Goal: Task Accomplishment & Management: Manage account settings

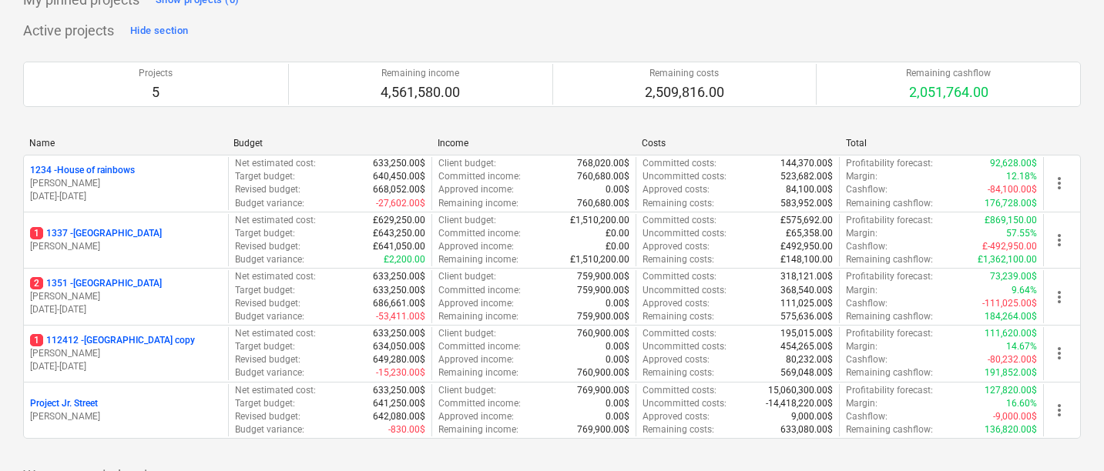
scroll to position [93, 0]
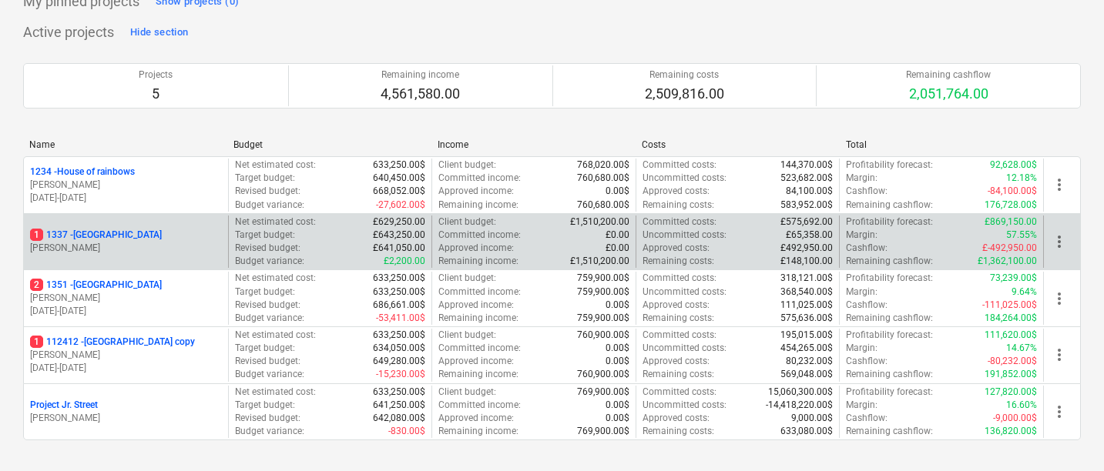
click at [180, 242] on p "[PERSON_NAME]" at bounding box center [126, 248] width 192 height 13
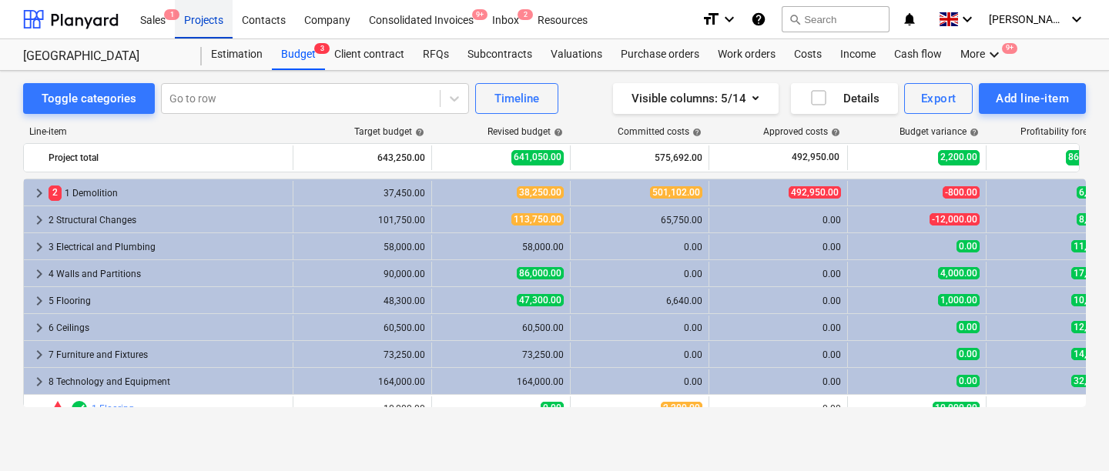
click at [200, 22] on div "Projects" at bounding box center [204, 18] width 58 height 39
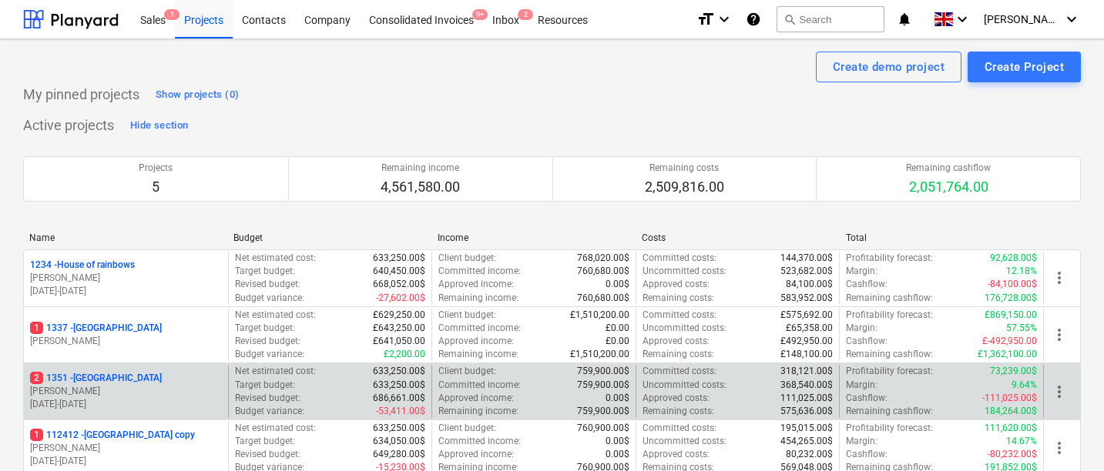
scroll to position [32, 0]
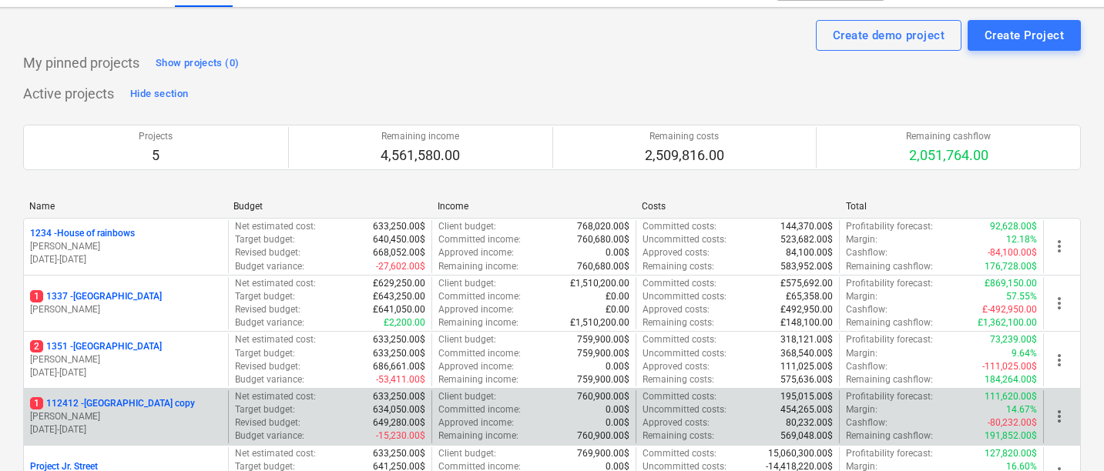
click at [156, 408] on p "1 112412 - [GEOGRAPHIC_DATA] copy" at bounding box center [112, 404] width 165 height 13
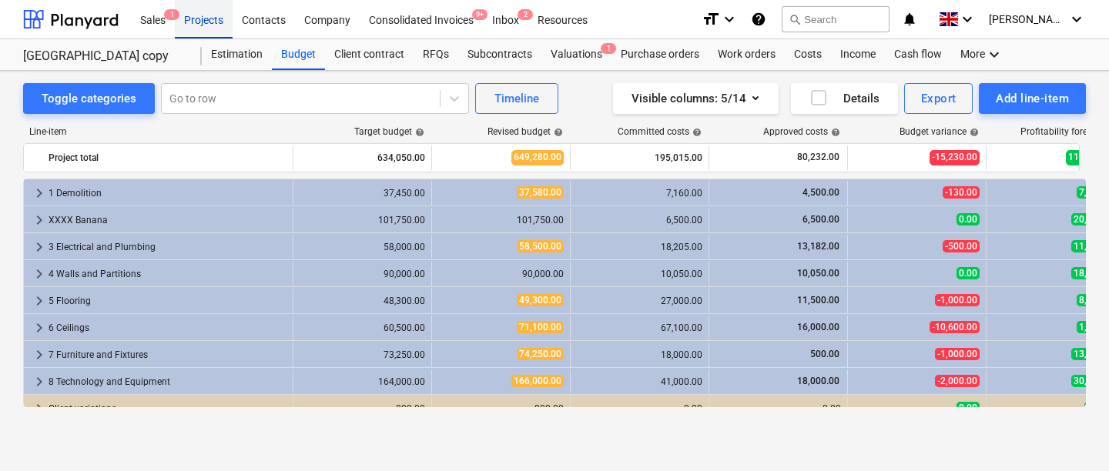
click at [210, 24] on div "Projects" at bounding box center [204, 18] width 58 height 39
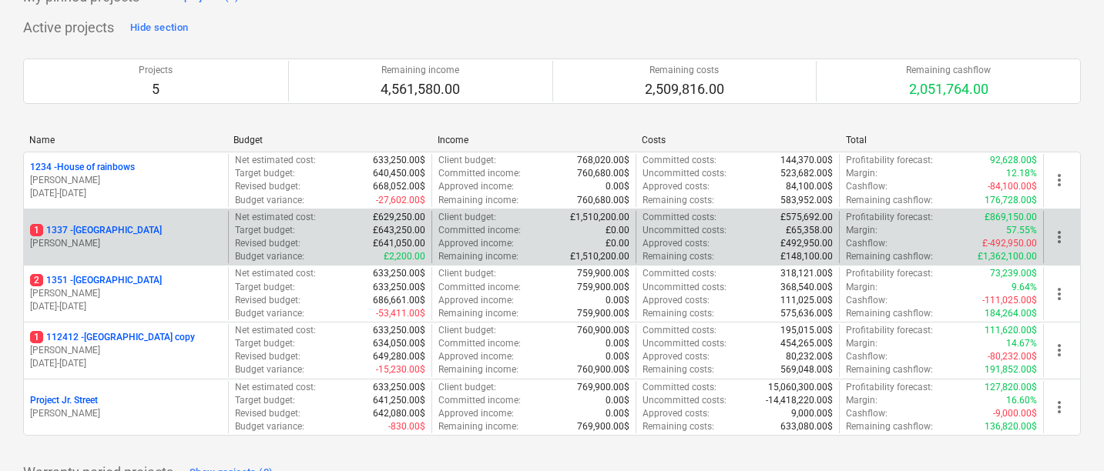
scroll to position [163, 0]
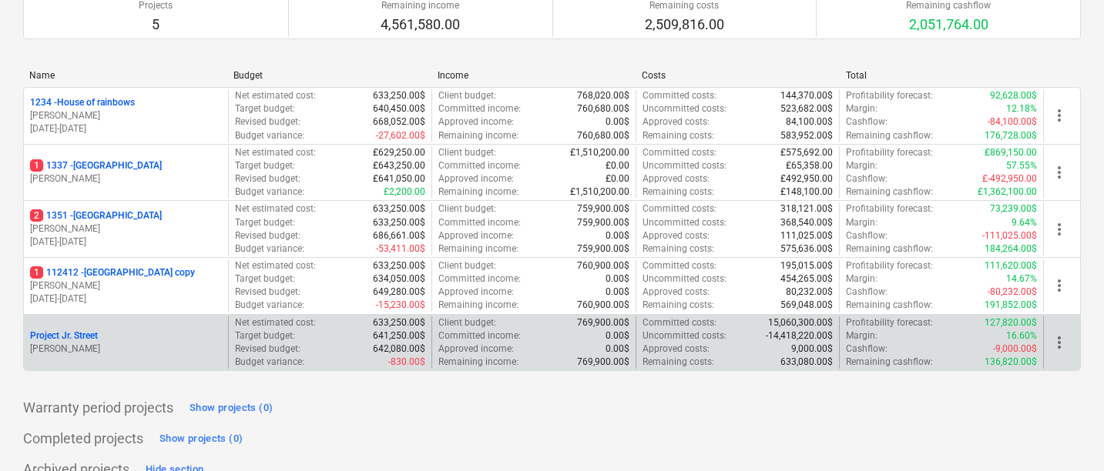
click at [99, 341] on div "Project Jr. Street" at bounding box center [126, 336] width 192 height 13
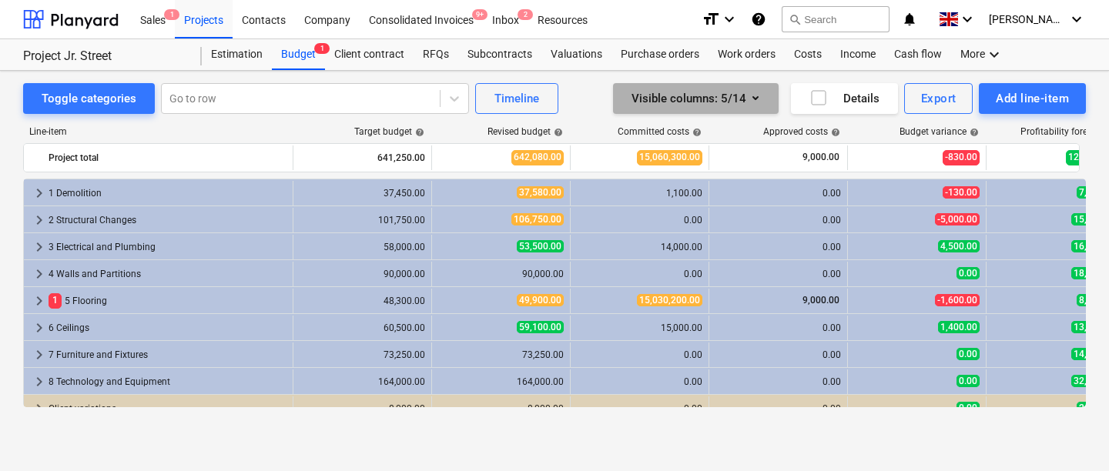
click at [753, 95] on icon "button" at bounding box center [756, 98] width 18 height 18
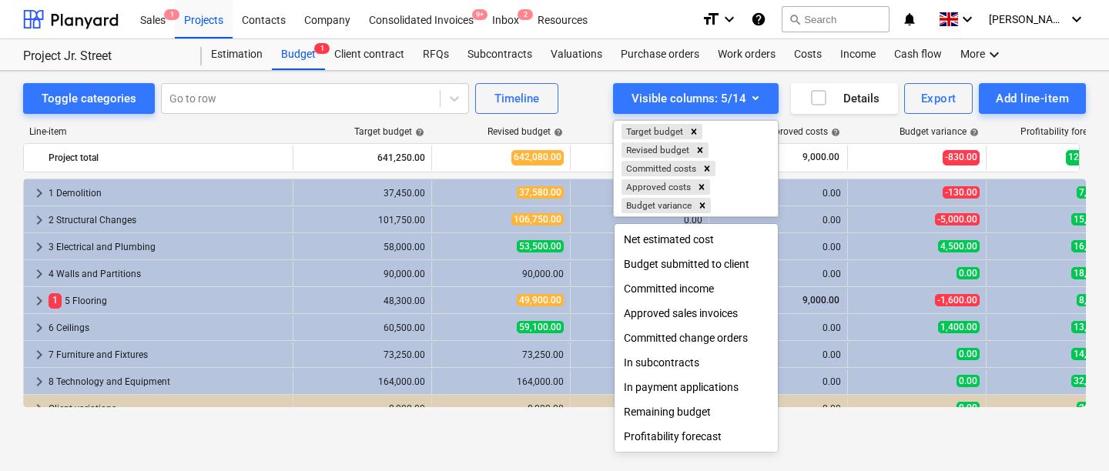
click at [575, 95] on div at bounding box center [554, 235] width 1109 height 471
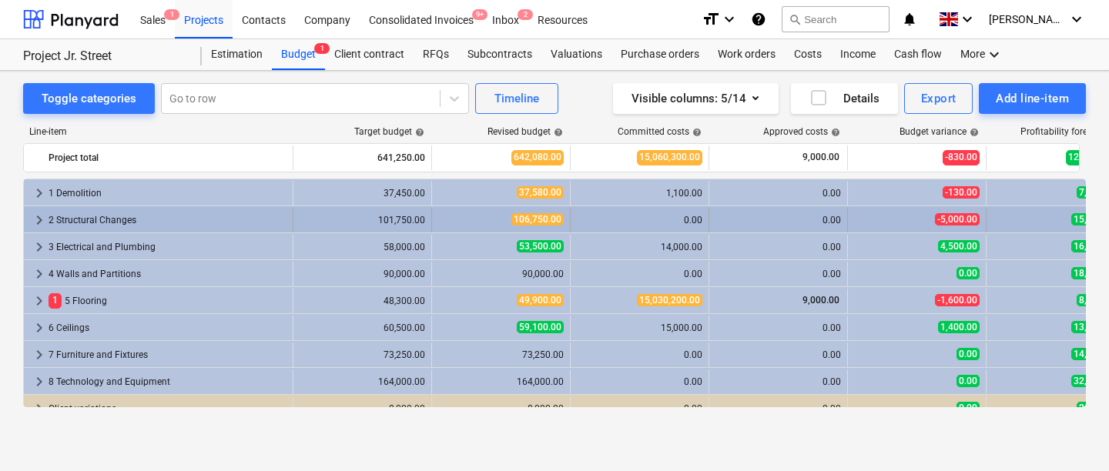
click at [36, 220] on span "keyboard_arrow_right" at bounding box center [39, 220] width 18 height 18
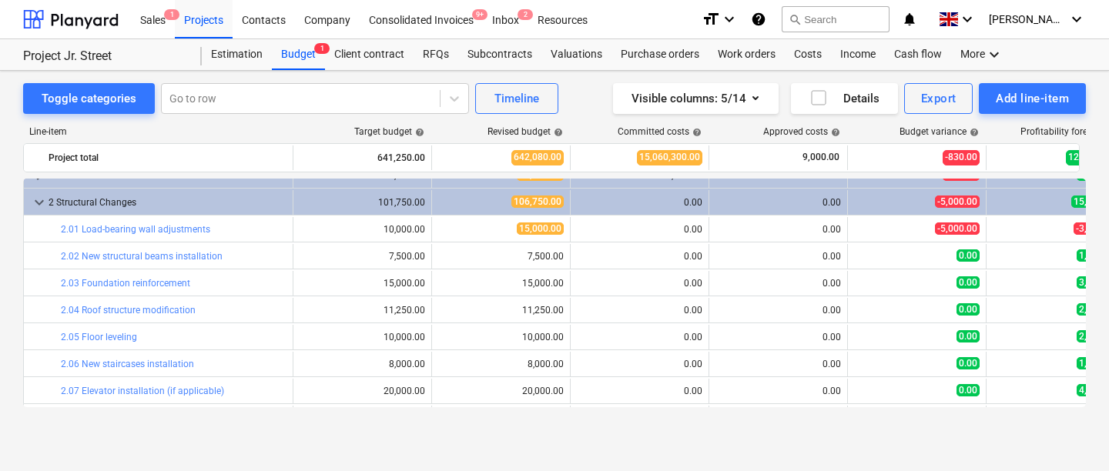
scroll to position [6, 0]
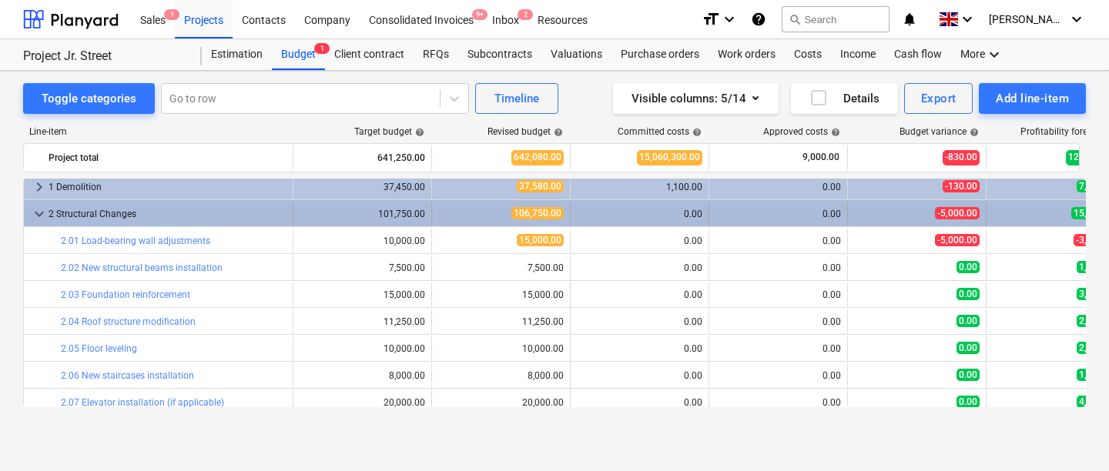
click at [36, 213] on span "keyboard_arrow_down" at bounding box center [39, 214] width 18 height 18
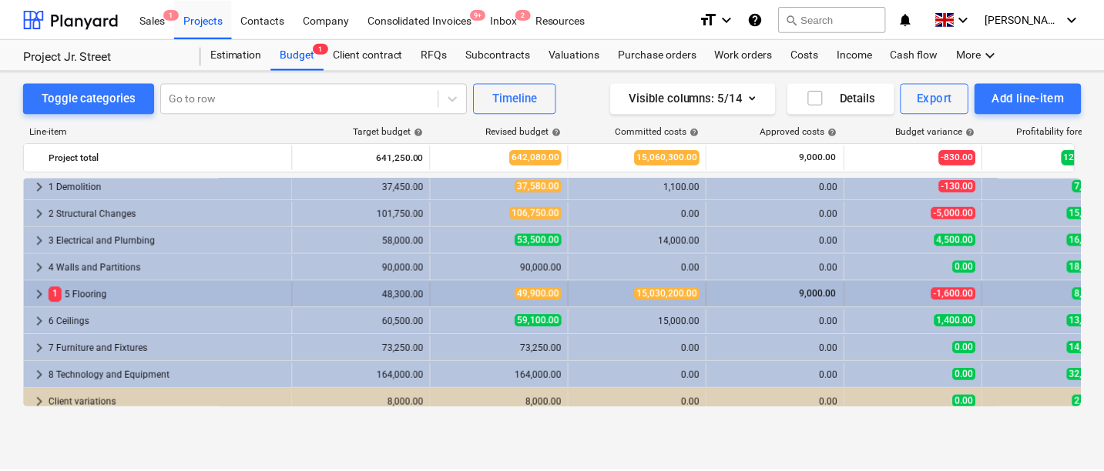
scroll to position [0, 0]
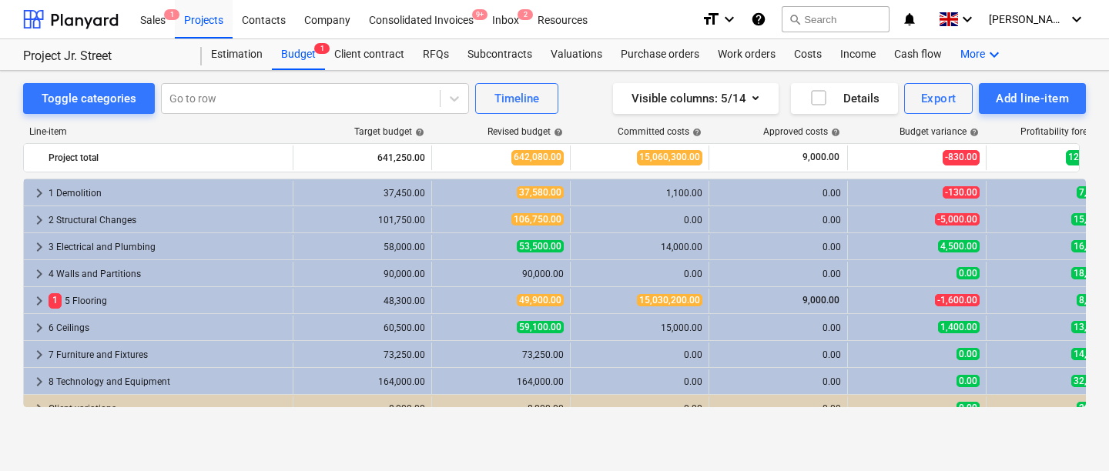
click at [971, 54] on div "More keyboard_arrow_down" at bounding box center [982, 54] width 62 height 31
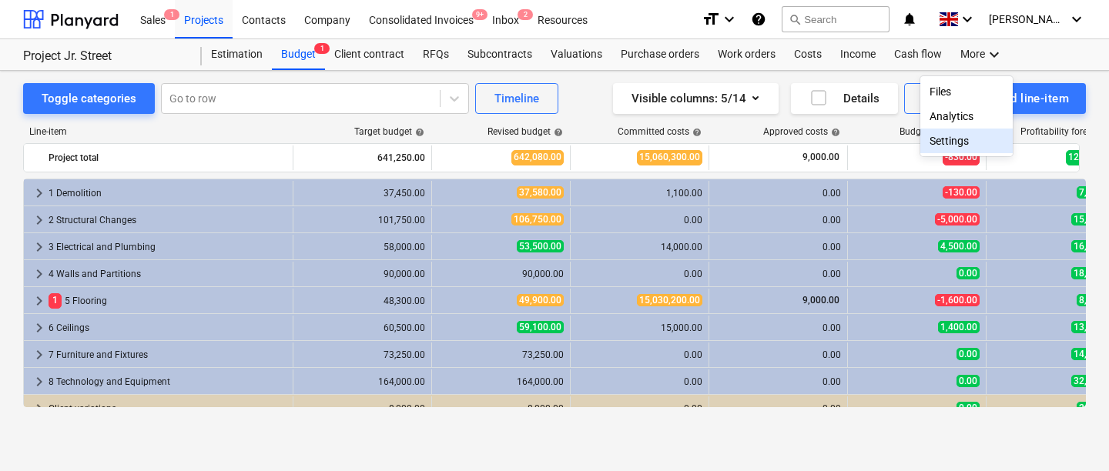
click at [936, 139] on div "Settings" at bounding box center [967, 141] width 74 height 12
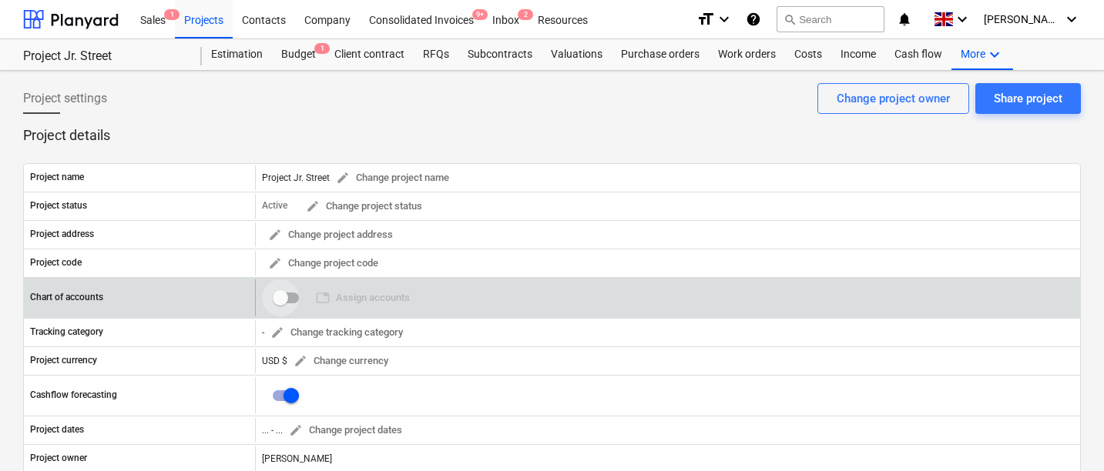
click at [284, 294] on input "checkbox" at bounding box center [280, 298] width 37 height 37
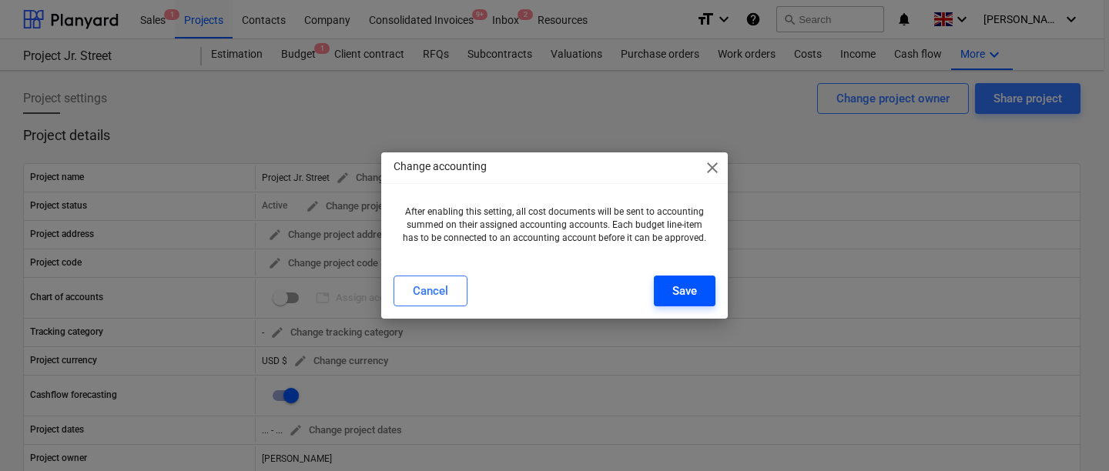
click at [667, 305] on button "Save" at bounding box center [685, 291] width 62 height 31
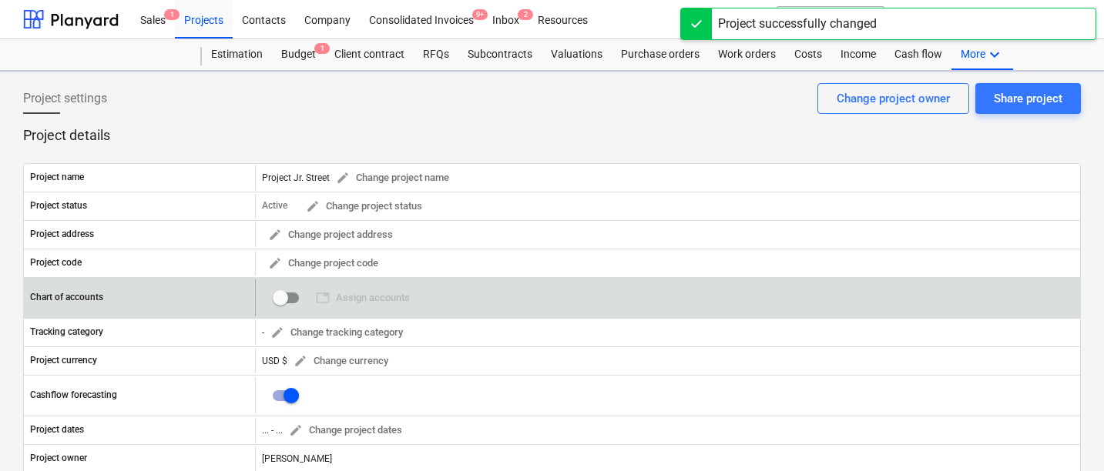
checkbox input "true"
click at [341, 300] on span "table Assign accounts" at bounding box center [363, 299] width 94 height 18
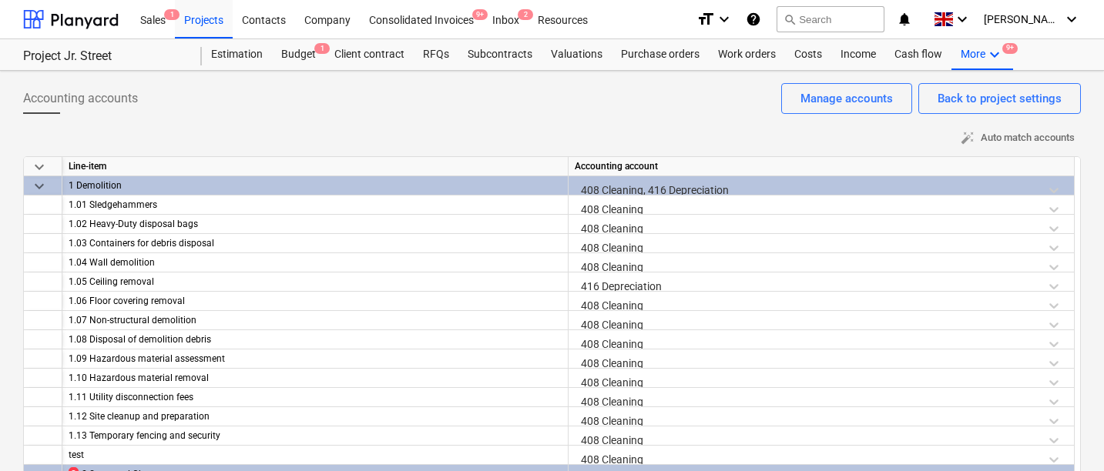
click at [626, 186] on div "408 Cleaning, 416 Depreciation" at bounding box center [821, 189] width 493 height 27
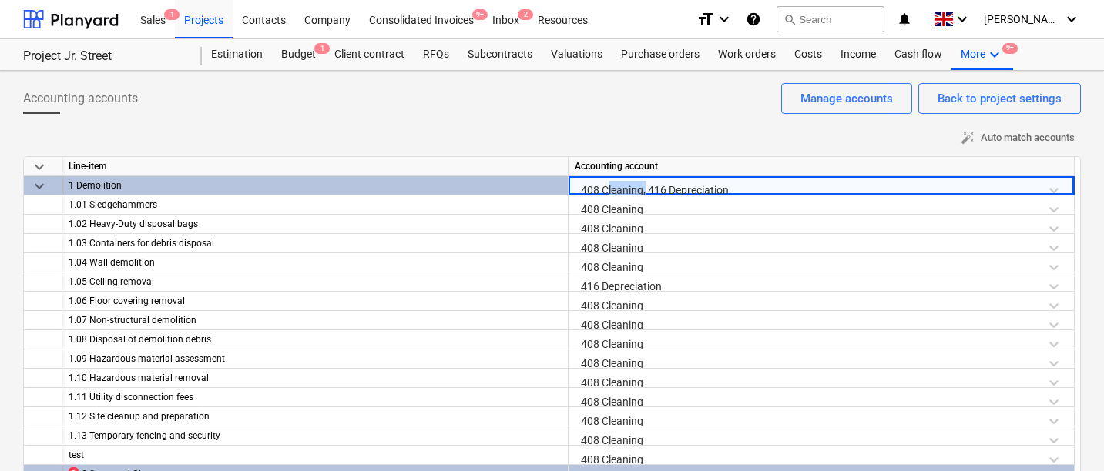
click at [626, 186] on div "408 Cleaning, 416 Depreciation" at bounding box center [821, 189] width 493 height 27
click at [609, 122] on div "Accounting accounts Back to project settings Manage accounts" at bounding box center [552, 104] width 1058 height 43
click at [298, 52] on div "Budget 1" at bounding box center [298, 54] width 53 height 31
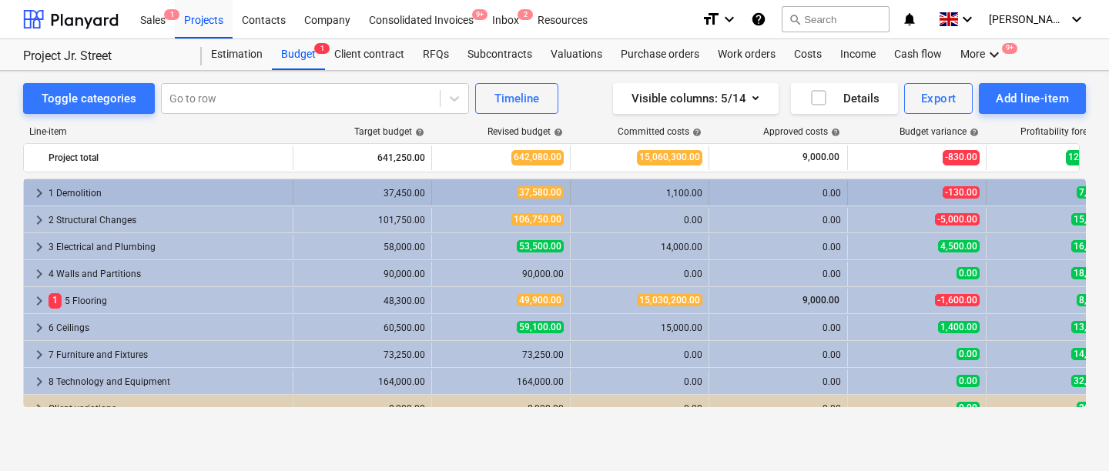
click at [37, 188] on span "keyboard_arrow_right" at bounding box center [39, 193] width 18 height 18
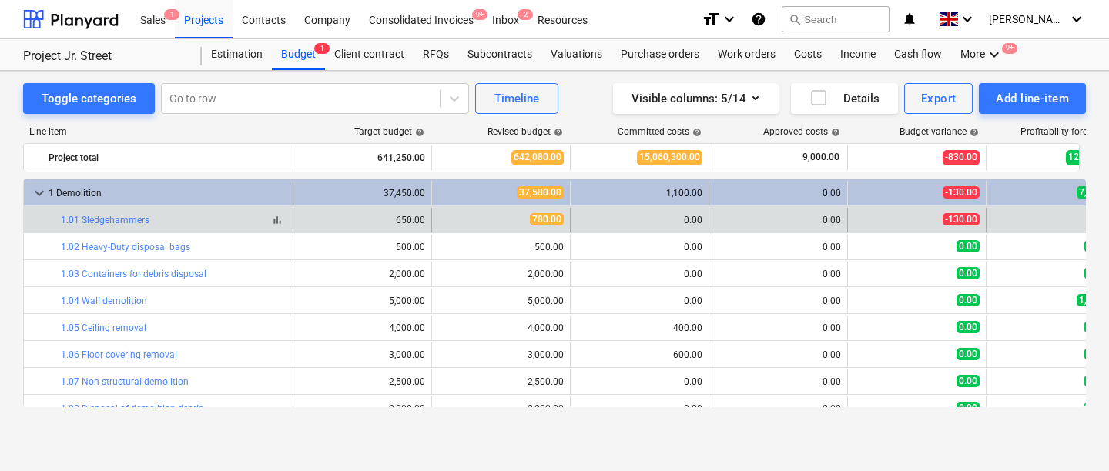
click at [276, 221] on span "bar_chart" at bounding box center [277, 220] width 12 height 12
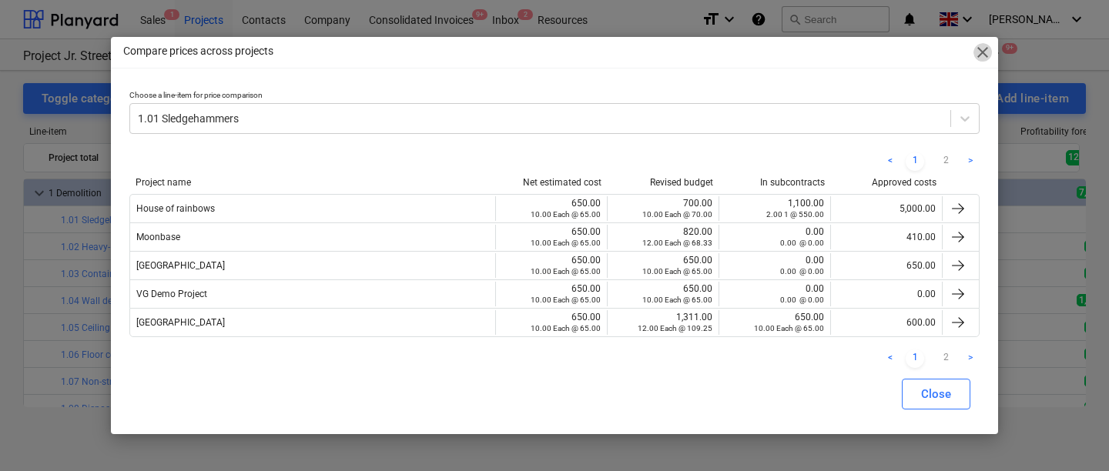
click at [980, 50] on span "close" at bounding box center [983, 52] width 18 height 18
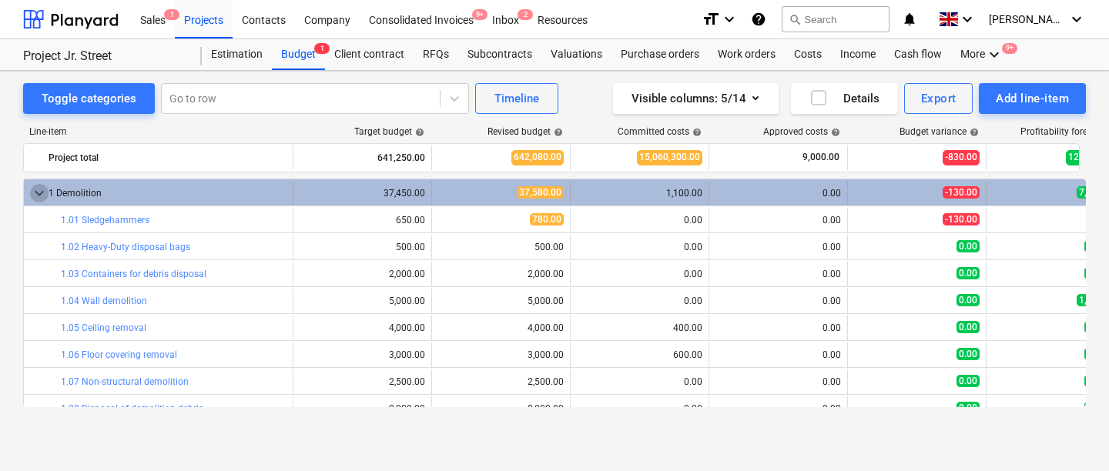
click at [44, 190] on span "keyboard_arrow_down" at bounding box center [39, 193] width 18 height 18
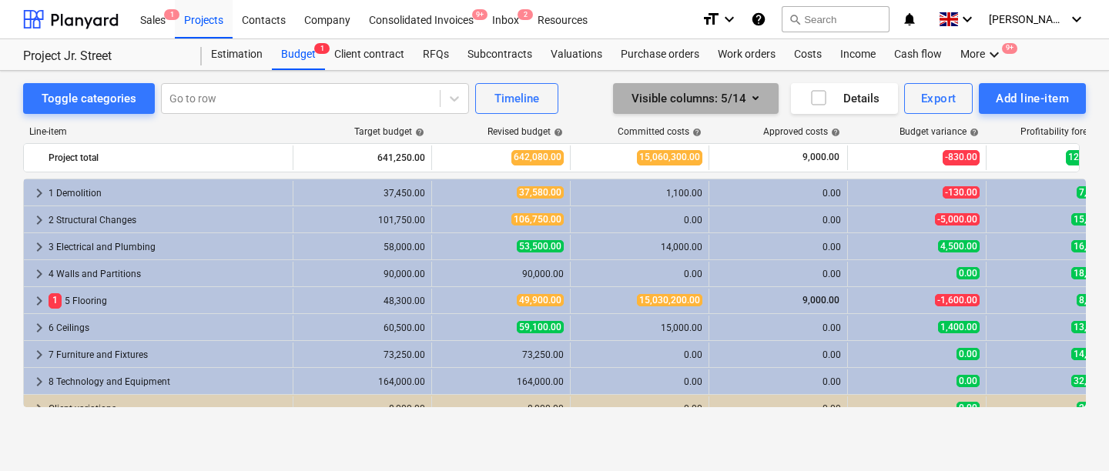
click at [757, 102] on icon "button" at bounding box center [756, 98] width 18 height 18
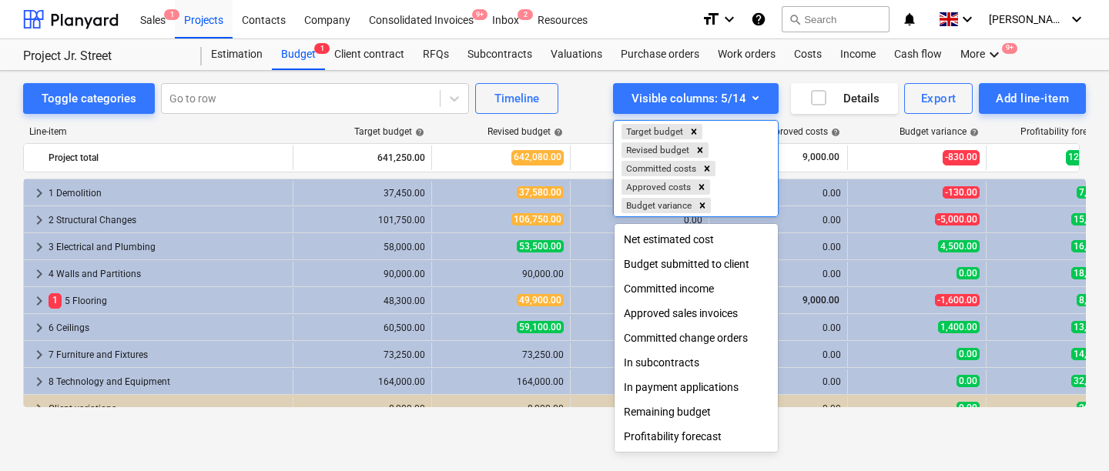
click at [745, 95] on div at bounding box center [554, 235] width 1109 height 471
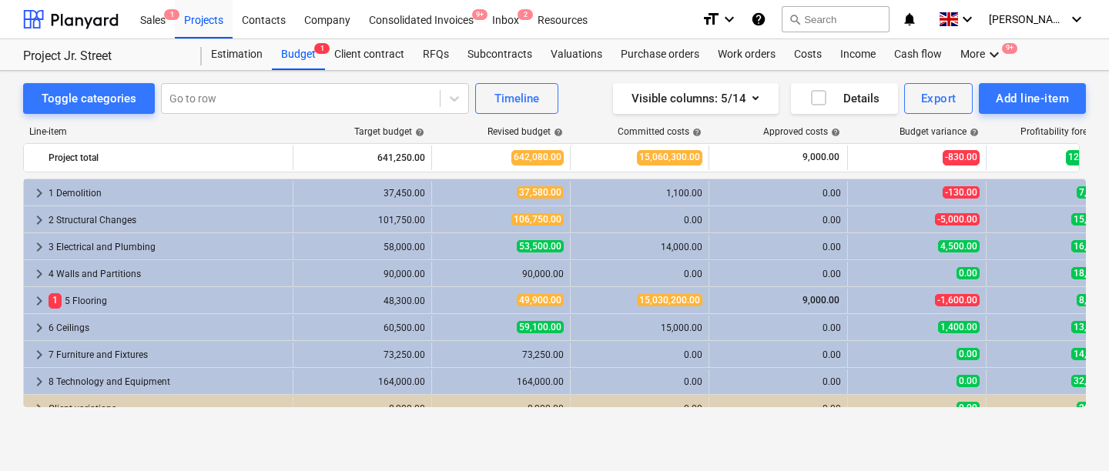
click at [745, 95] on div "Visible columns : 5/14" at bounding box center [696, 99] width 129 height 20
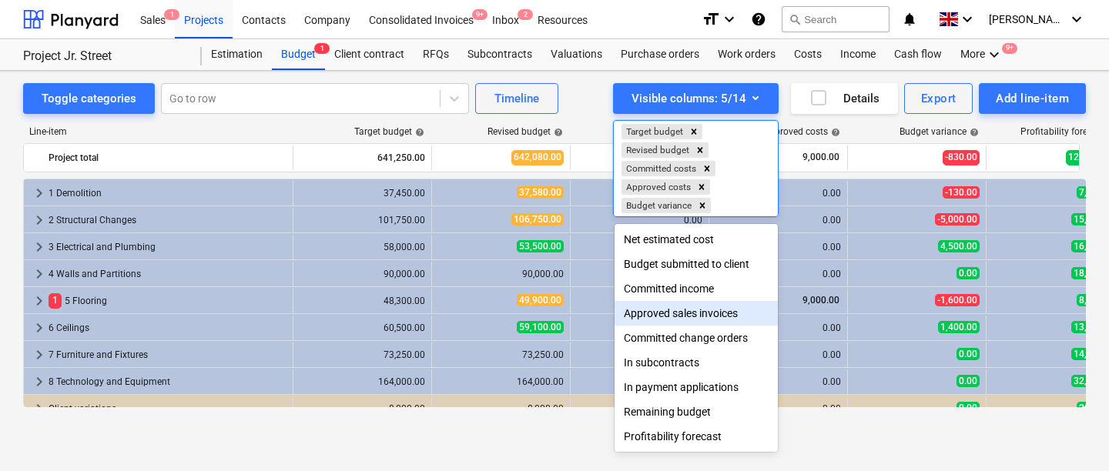
click at [595, 108] on div at bounding box center [554, 235] width 1109 height 471
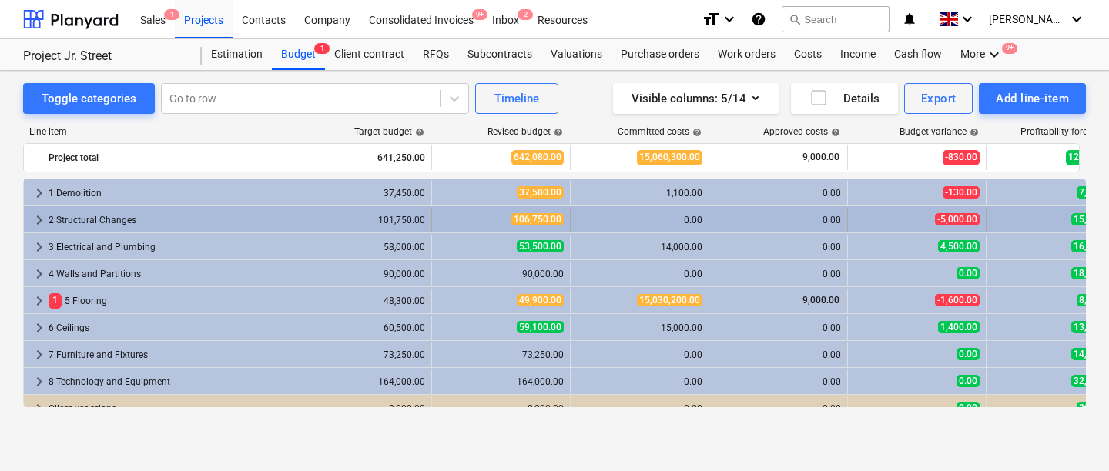
click at [642, 226] on div "0.00" at bounding box center [640, 220] width 126 height 25
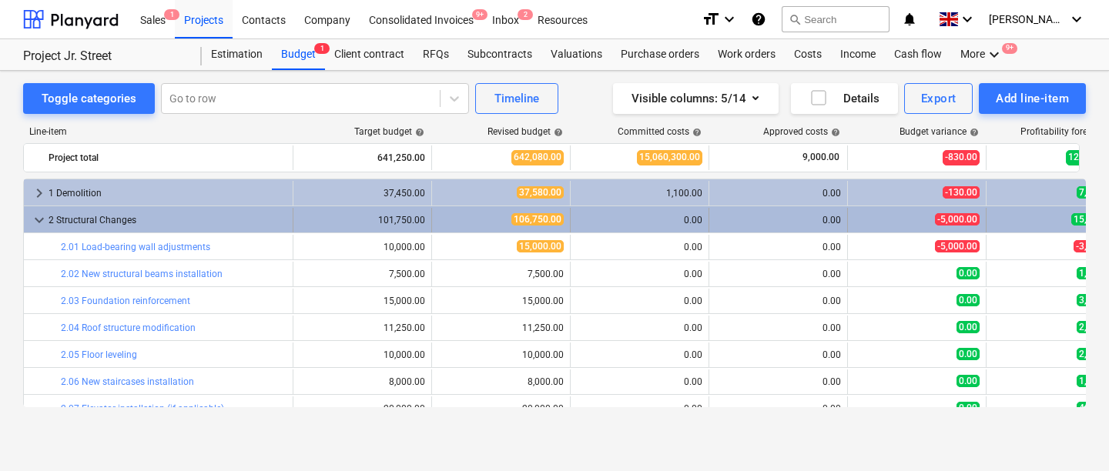
click at [37, 220] on span "keyboard_arrow_down" at bounding box center [39, 220] width 18 height 18
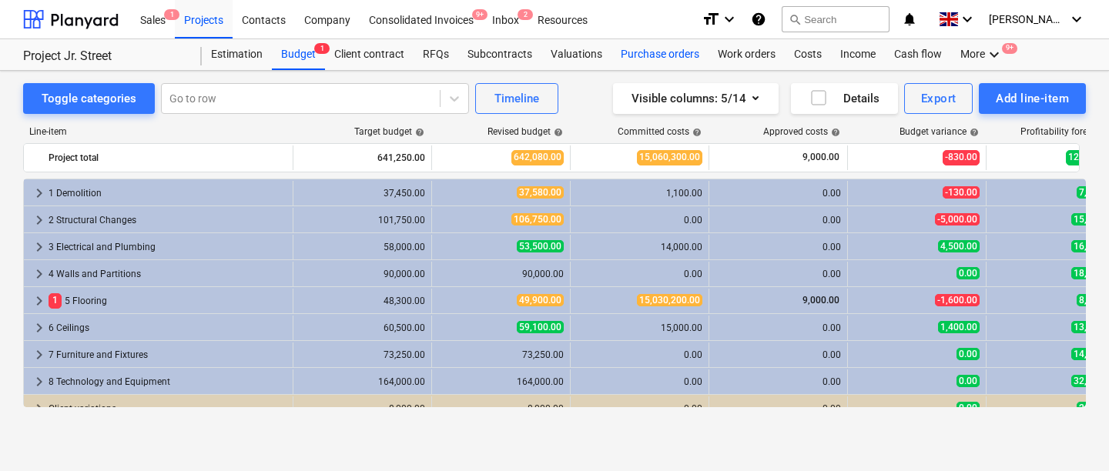
click at [634, 55] on div "Purchase orders" at bounding box center [660, 54] width 97 height 31
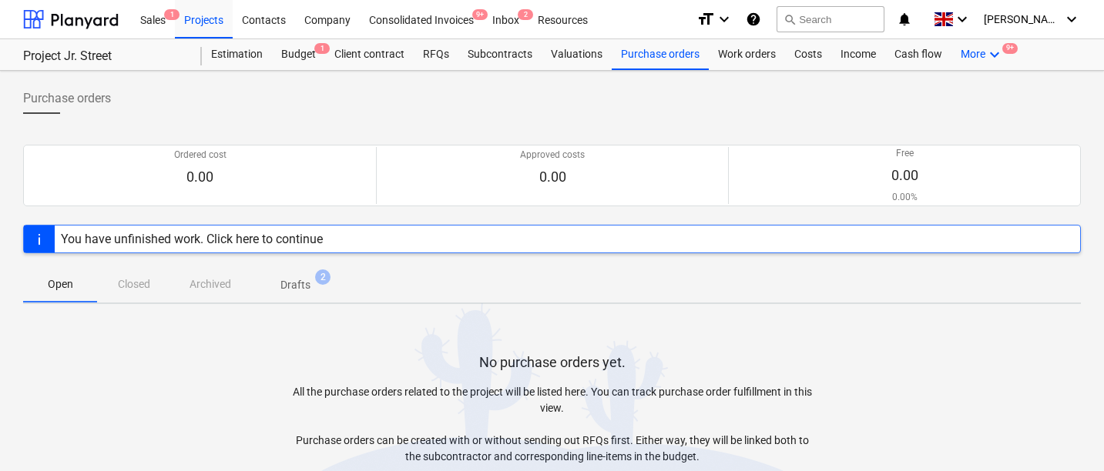
click at [981, 59] on div "More keyboard_arrow_down 9+" at bounding box center [982, 54] width 62 height 31
click at [933, 134] on div "Settings 9+" at bounding box center [967, 141] width 92 height 25
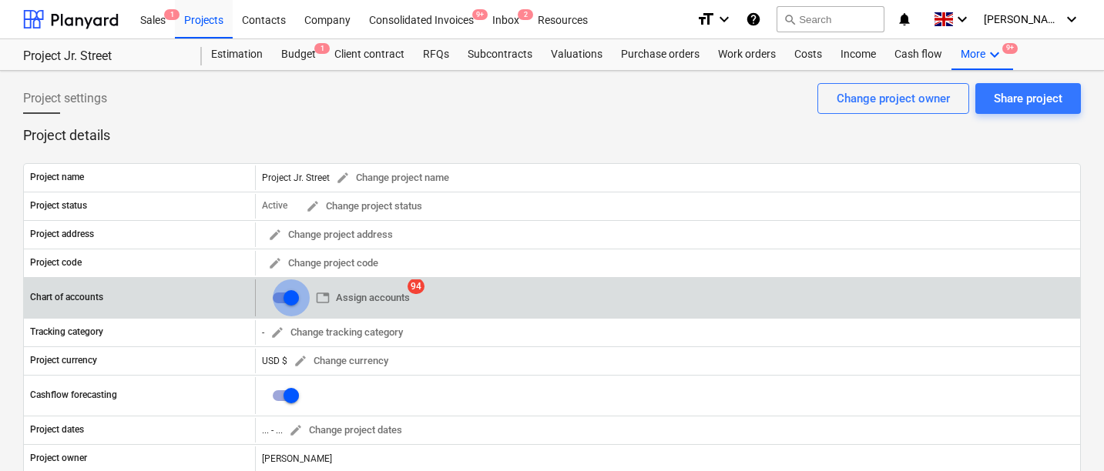
click at [290, 300] on input "checkbox" at bounding box center [291, 298] width 37 height 37
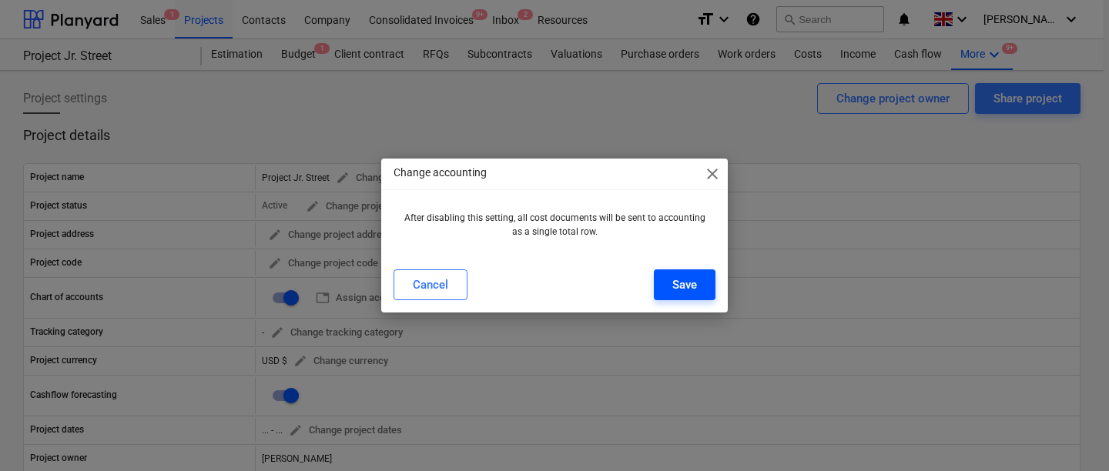
click at [682, 284] on div "Save" at bounding box center [685, 285] width 25 height 20
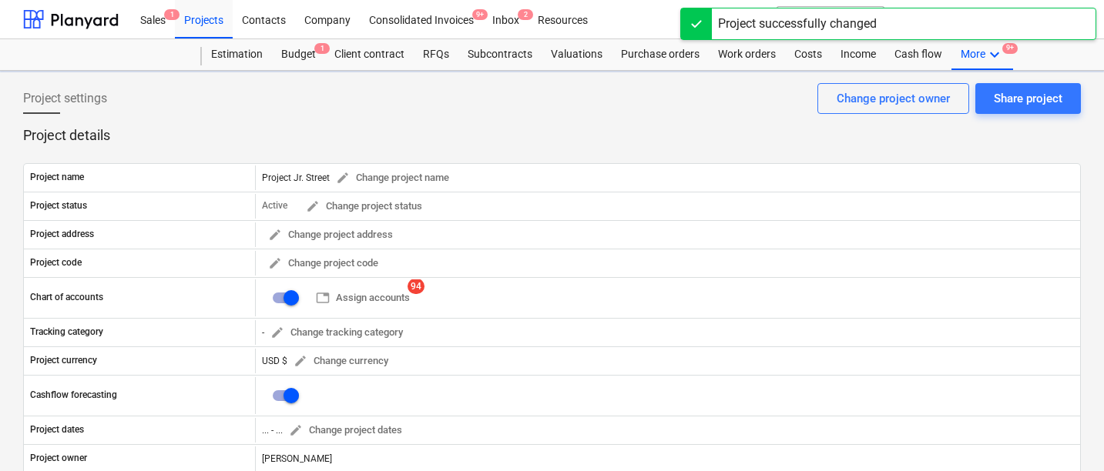
checkbox input "false"
click at [646, 65] on div "Purchase orders" at bounding box center [660, 54] width 97 height 31
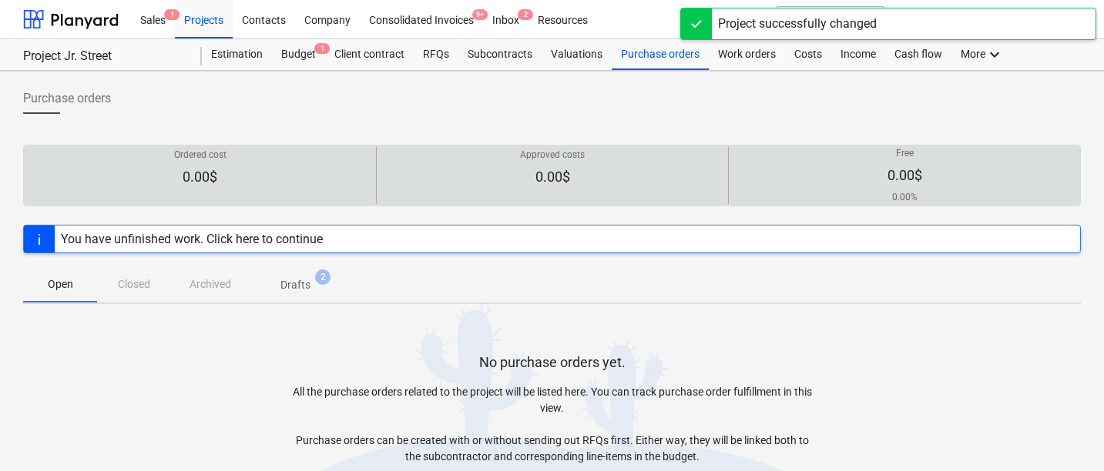
scroll to position [111, 0]
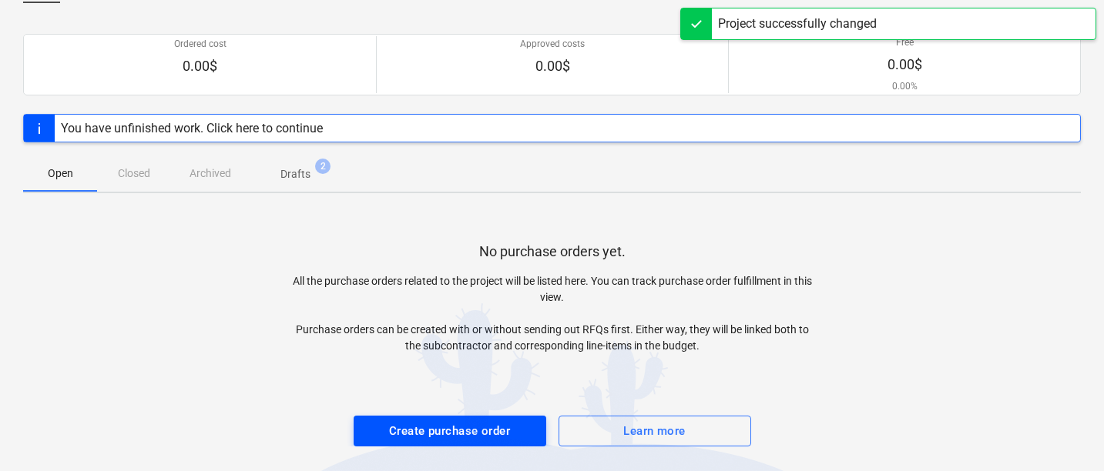
click at [444, 429] on div "Create purchase order" at bounding box center [449, 431] width 121 height 20
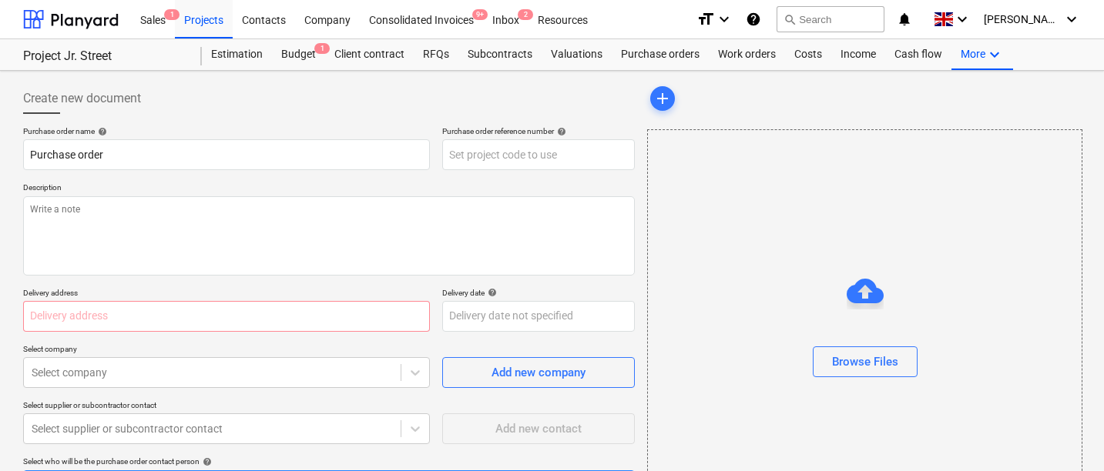
type textarea "x"
click at [203, 161] on input "Purchase order" at bounding box center [226, 154] width 407 height 31
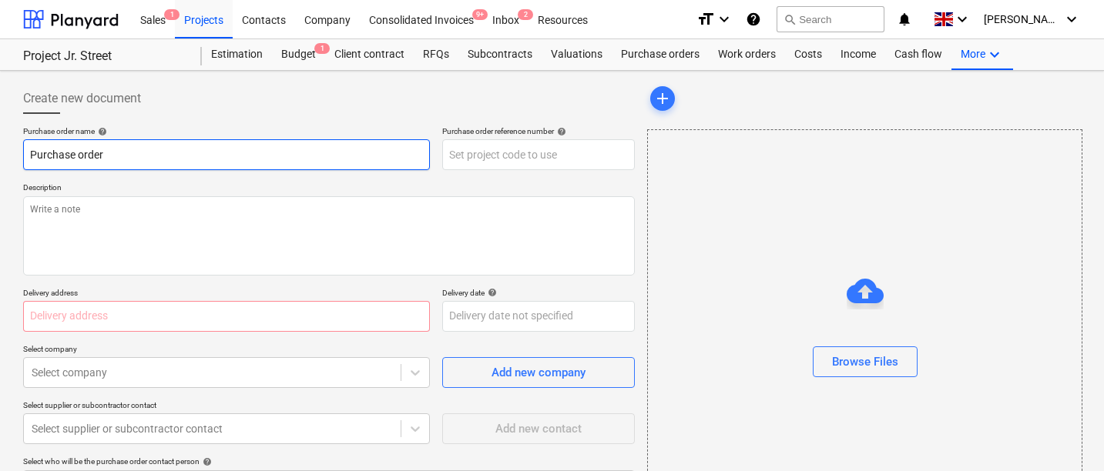
type input "Purchase order"
type textarea "x"
type input "Purchase order f"
type textarea "x"
type input "Purchase order fo"
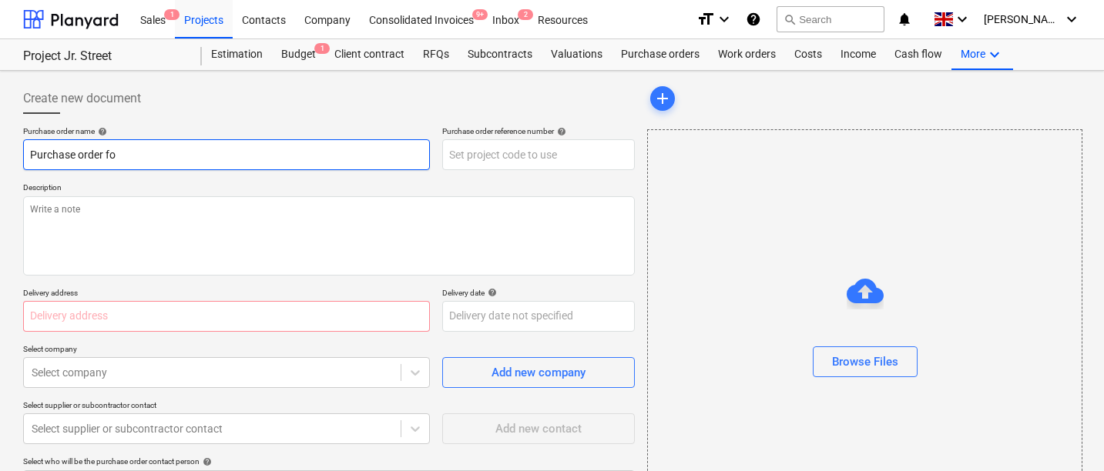
type textarea "x"
type input "Purchase order for"
type textarea "x"
type input "Purchase order for m"
type textarea "x"
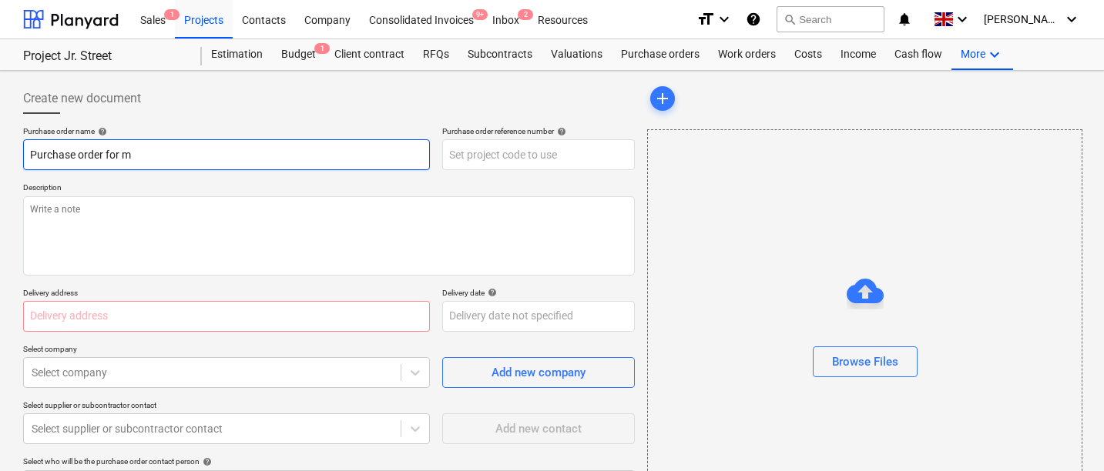
type input "Purchase order for ma"
type textarea "x"
type input "Purchase order for mat"
type textarea "x"
type input "Purchase order for mate"
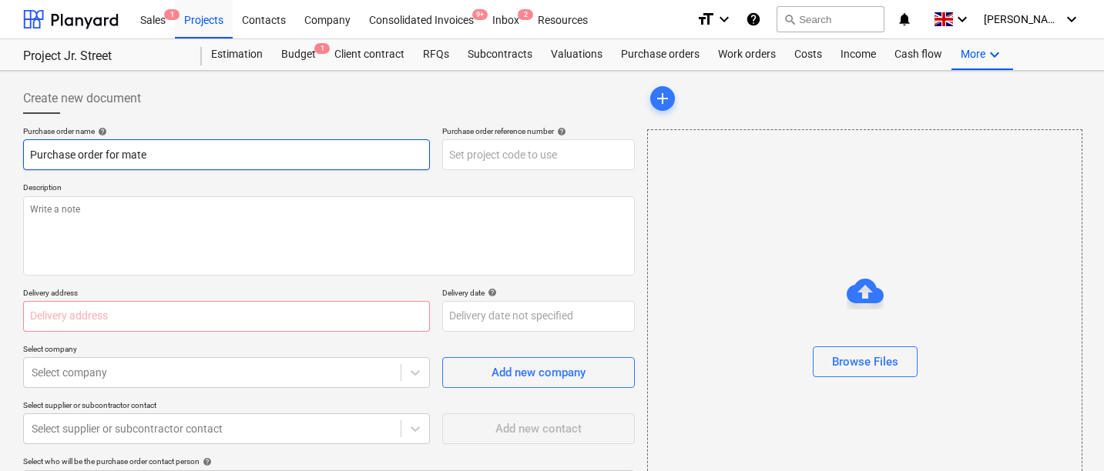
type textarea "x"
type input "Purchase order for materi"
type textarea "x"
type input "Purchase order for materia"
type textarea "x"
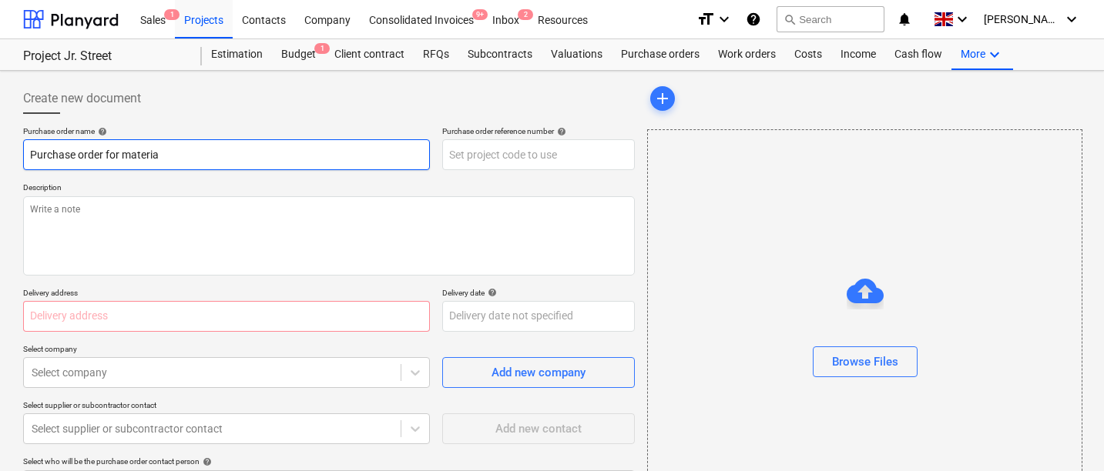
type input "Purchase order for material"
type textarea "x"
type input "Purchase order for material"
type textarea "x"
type input "Purchase order for material"
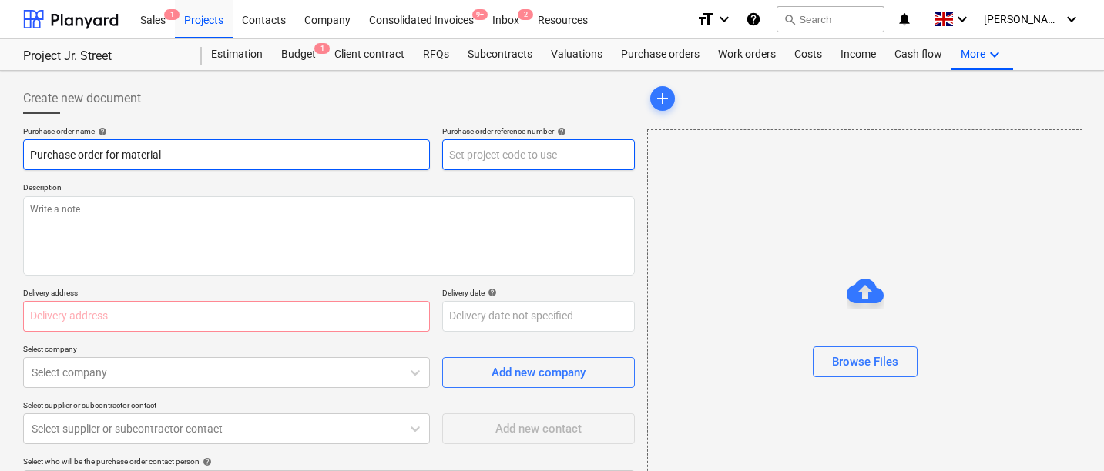
type textarea "x"
type input "P"
type textarea "x"
type input "PO"
type textarea "x"
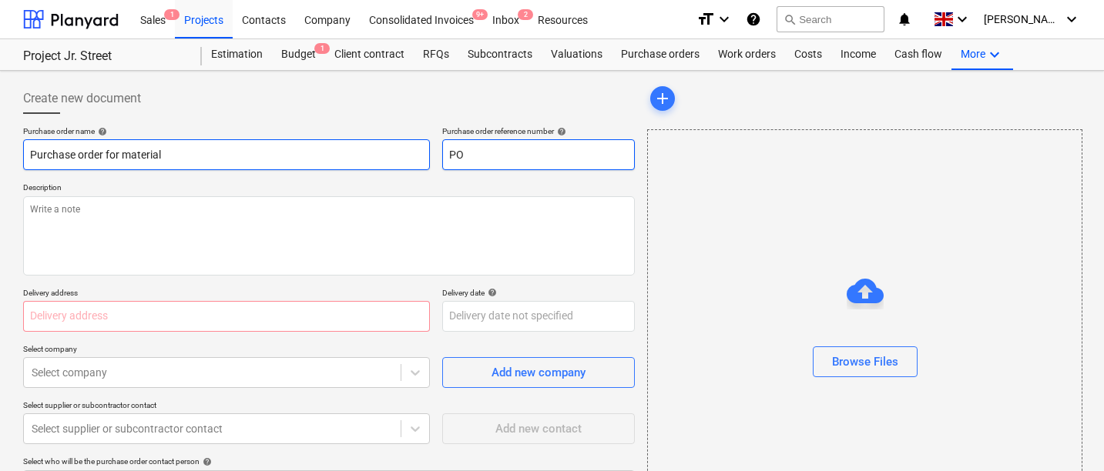
type input "PO0"
type textarea "x"
type input "PO00"
type textarea "x"
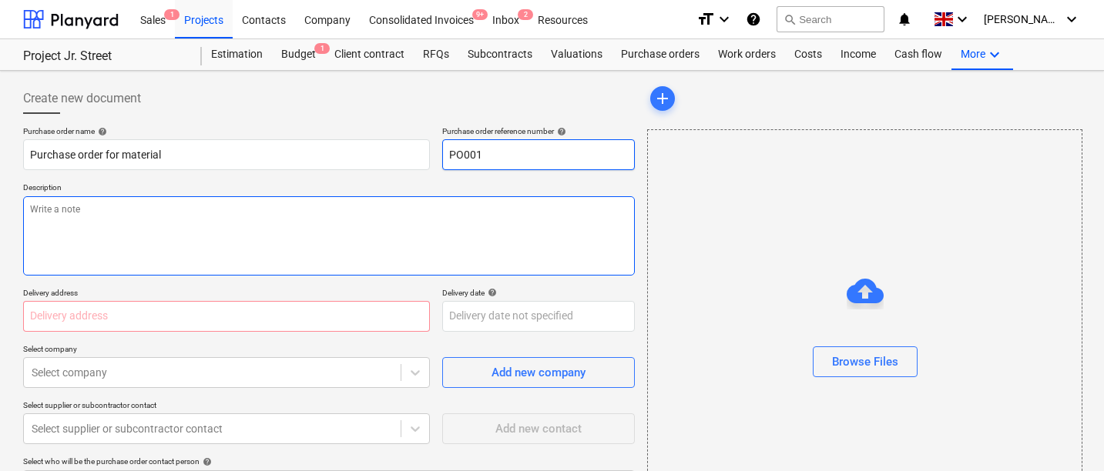
type input "PO001"
click at [136, 224] on textarea at bounding box center [329, 235] width 612 height 79
type textarea "x"
type textarea "W"
type textarea "x"
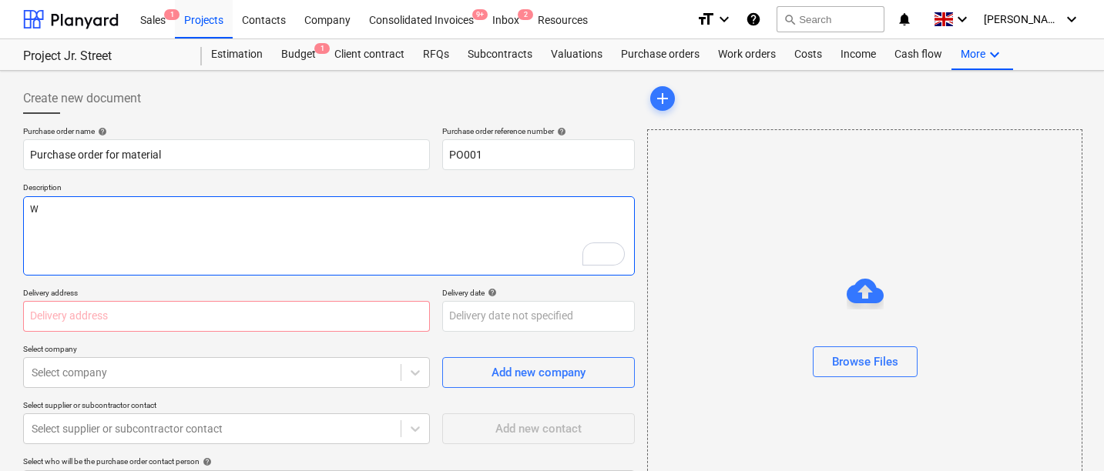
type textarea "We"
type textarea "x"
type textarea "We"
type textarea "x"
type textarea "We n"
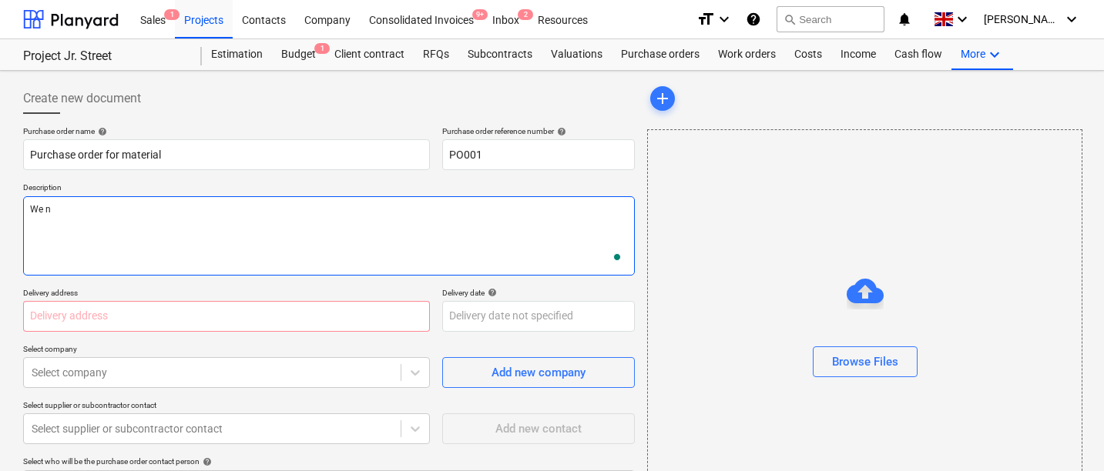
type textarea "x"
type textarea "We ne"
type textarea "x"
type textarea "We nee"
type textarea "x"
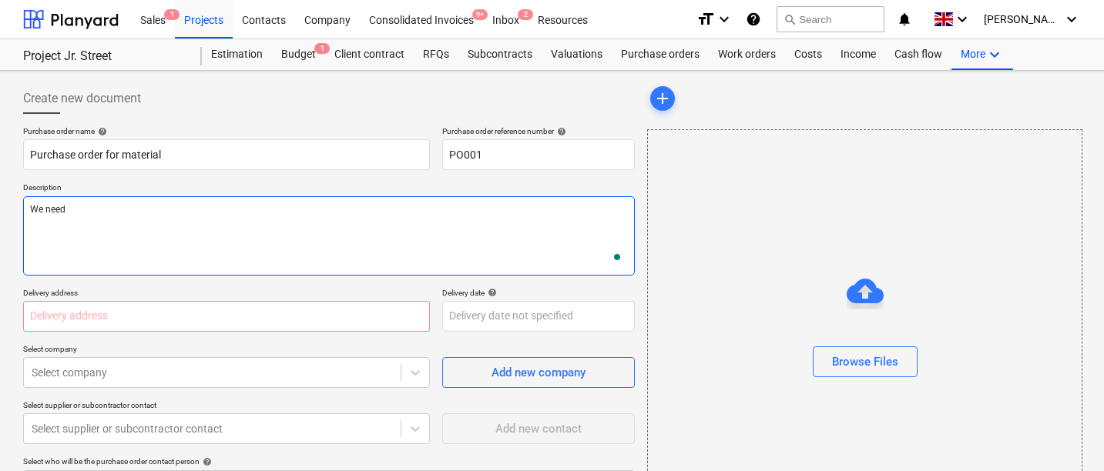
type textarea "We need"
type textarea "x"
type textarea "We need ma"
type textarea "x"
type textarea "We need mat"
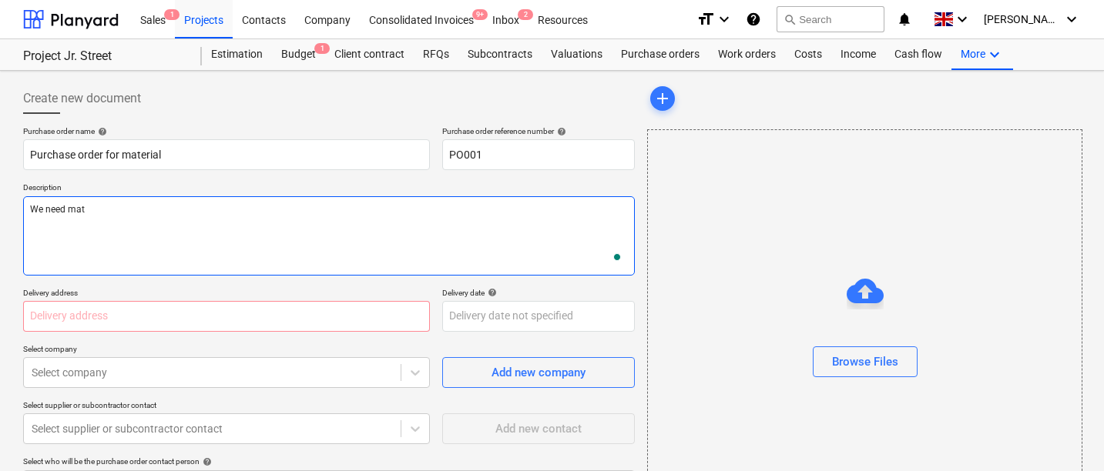
type textarea "x"
type textarea "We need mate"
type textarea "x"
type textarea "We need materi"
type textarea "x"
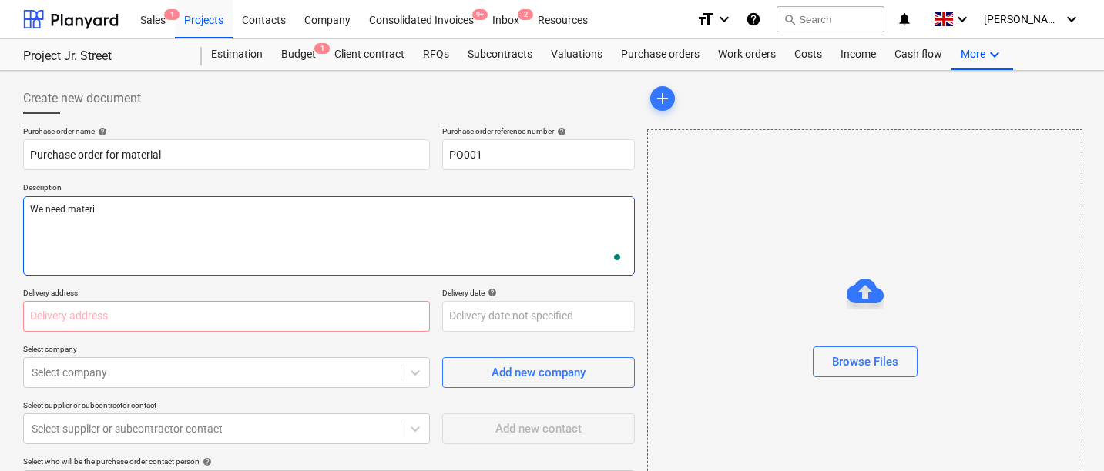
type textarea "We need materia"
type textarea "x"
type textarea "We need materials"
type textarea "x"
type textarea "We need materials"
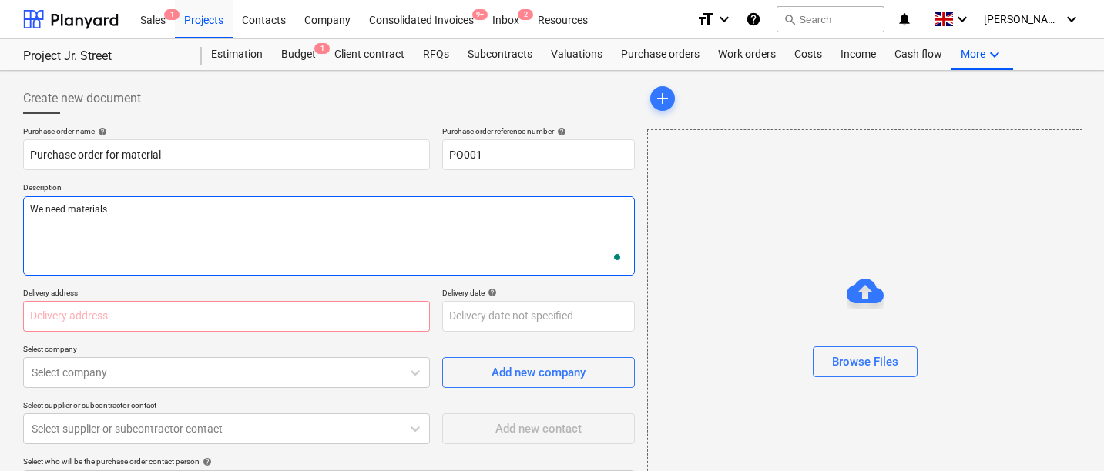
type textarea "x"
type textarea "We need materials t"
type textarea "x"
type textarea "We need materials to"
type textarea "x"
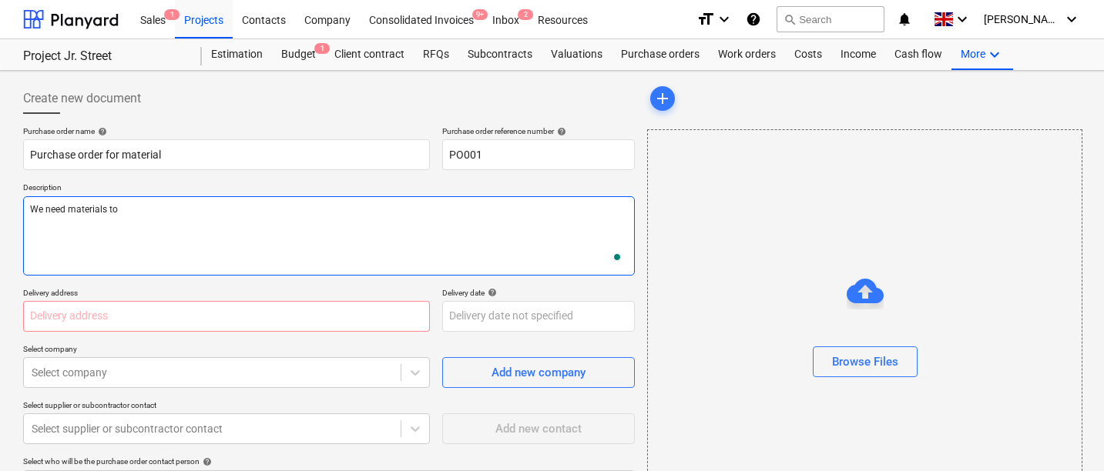
type textarea "We need materials to m"
type textarea "x"
type textarea "We need materials to my"
type textarea "x"
type textarea "We need materials to my"
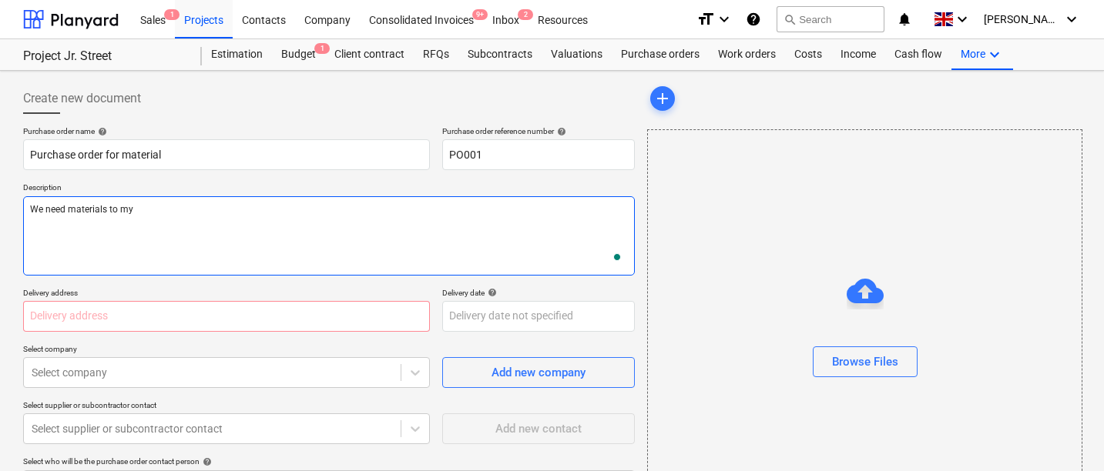
type textarea "x"
type textarea "We need materials to my p"
type textarea "x"
type textarea "We need materials to my pr"
type textarea "x"
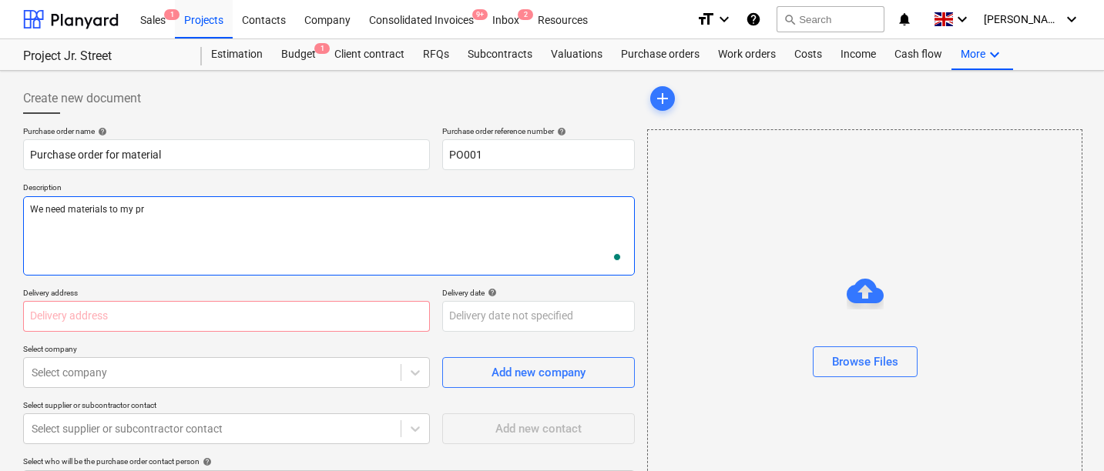
type textarea "We need materials to my pro"
type textarea "x"
type textarea "We need materials to my proje"
type textarea "x"
type textarea "We need materials to my projec"
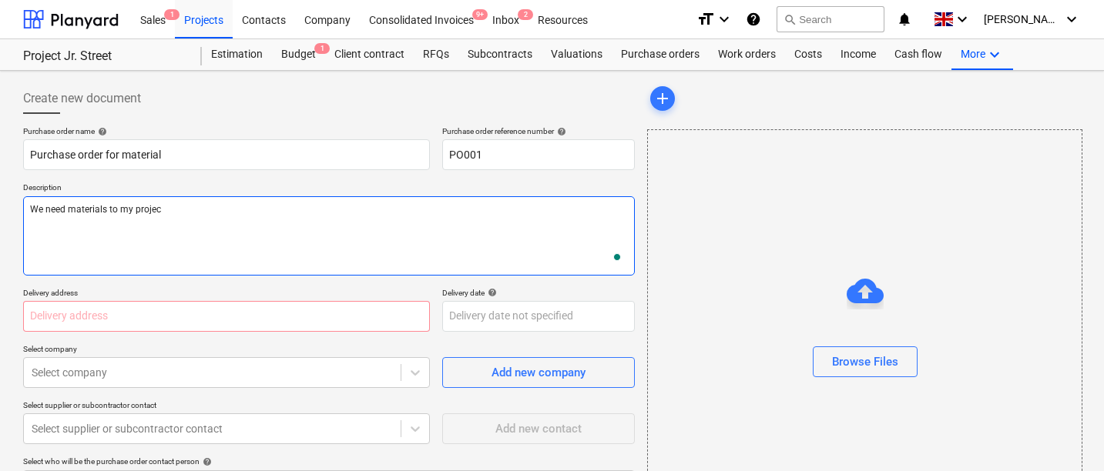
type textarea "x"
type textarea "We need materials to my project"
type textarea "x"
type textarea "We need materials to my project."
type textarea "x"
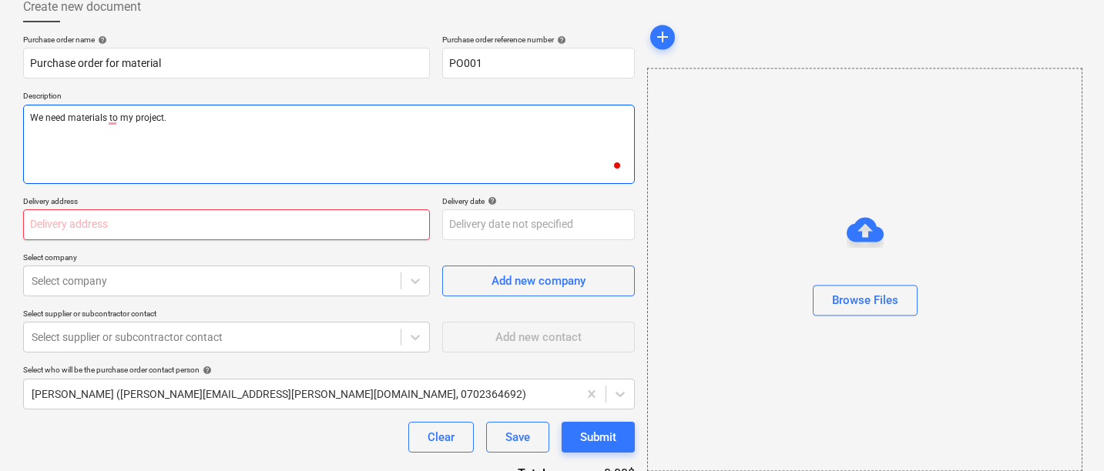
scroll to position [101, 0]
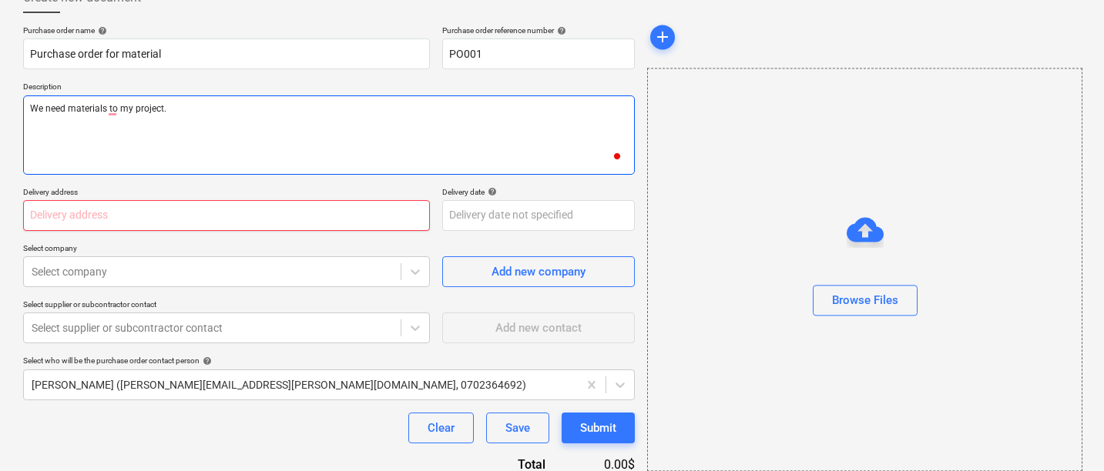
type textarea "We need materials to my project."
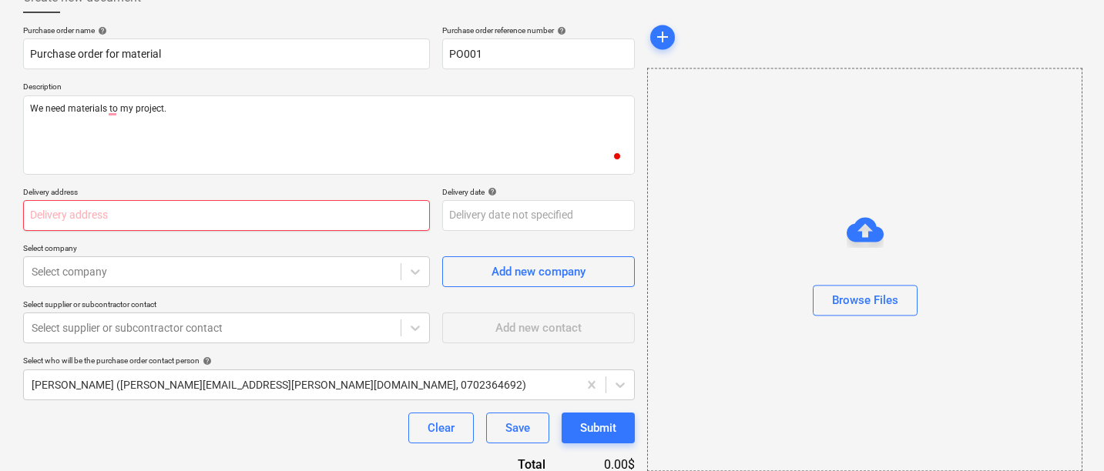
type textarea "x"
click at [216, 216] on input "text" at bounding box center [226, 215] width 407 height 31
type input "[STREET_ADDRESS]"
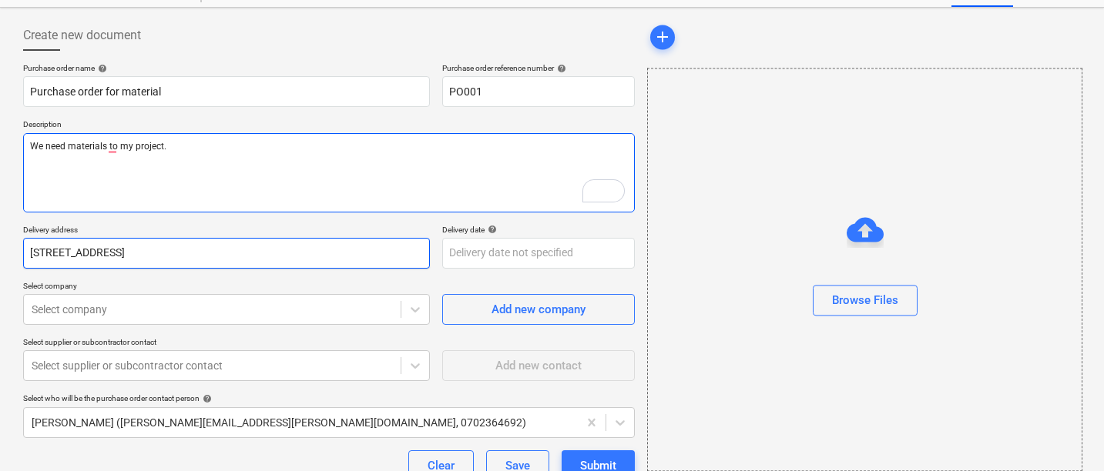
scroll to position [64, 0]
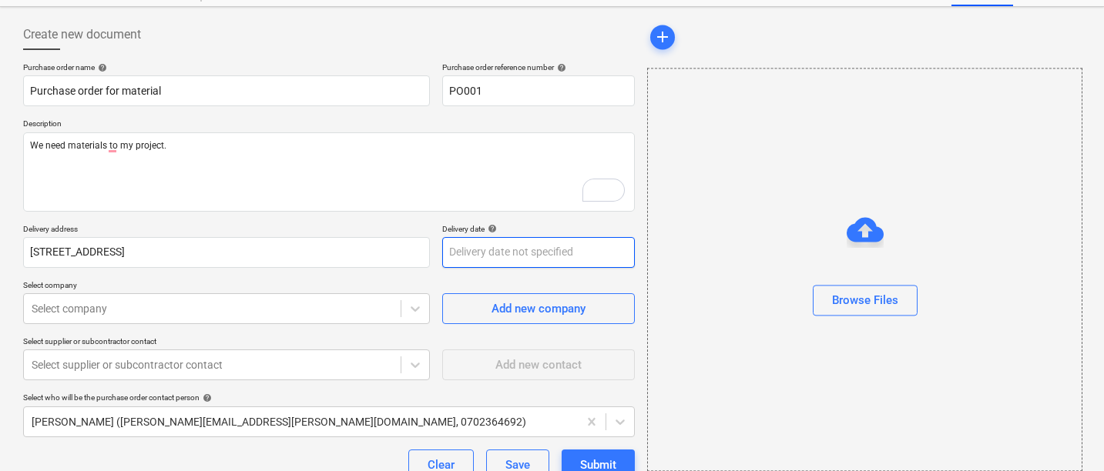
click at [478, 258] on body "Sales 1 Projects Contacts Company Consolidated Invoices 9+ Inbox 2 Resources fo…" at bounding box center [552, 171] width 1104 height 471
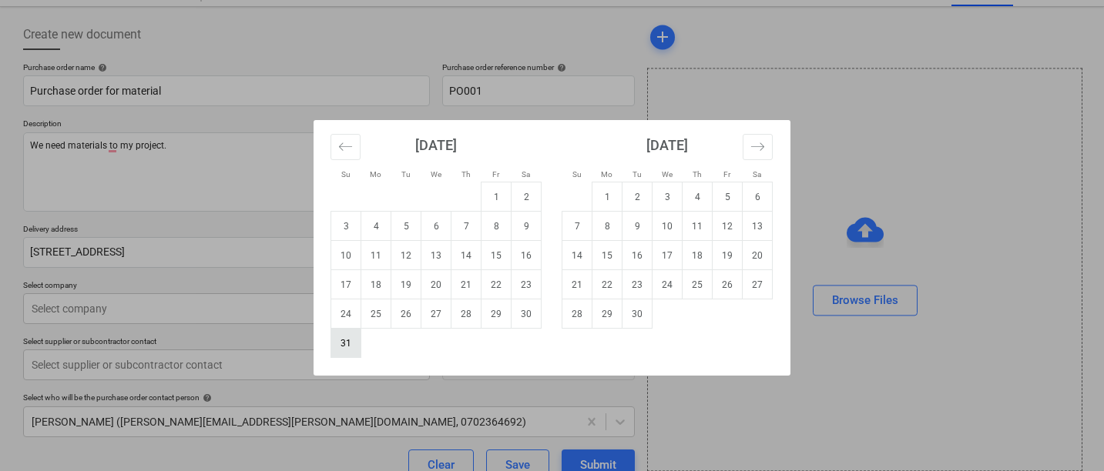
click at [353, 334] on td "31" at bounding box center [346, 343] width 30 height 29
type textarea "x"
type input "[DATE]"
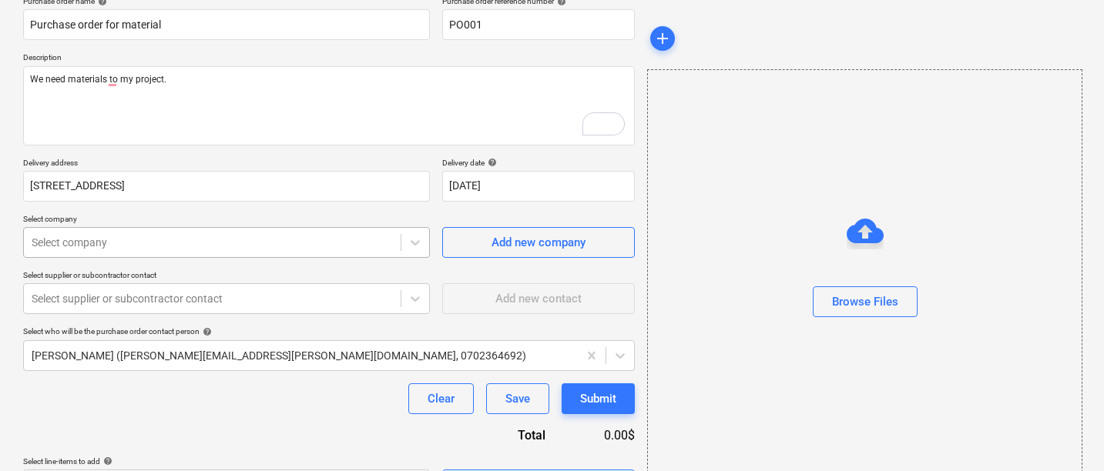
click at [303, 245] on body "Sales 1 Projects Contacts Company Consolidated Invoices 9+ Inbox 2 Resources fo…" at bounding box center [552, 105] width 1104 height 471
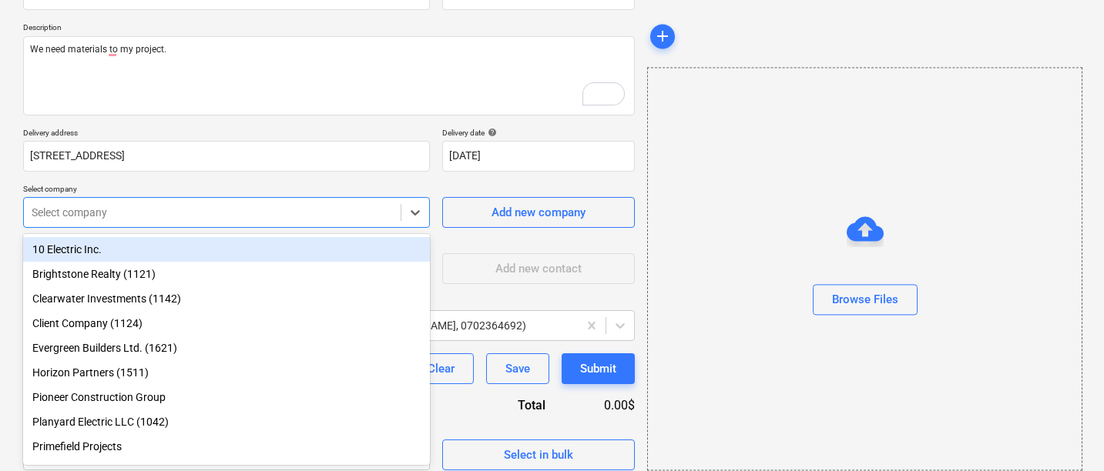
click at [240, 247] on div "10 Electric Inc." at bounding box center [226, 249] width 407 height 25
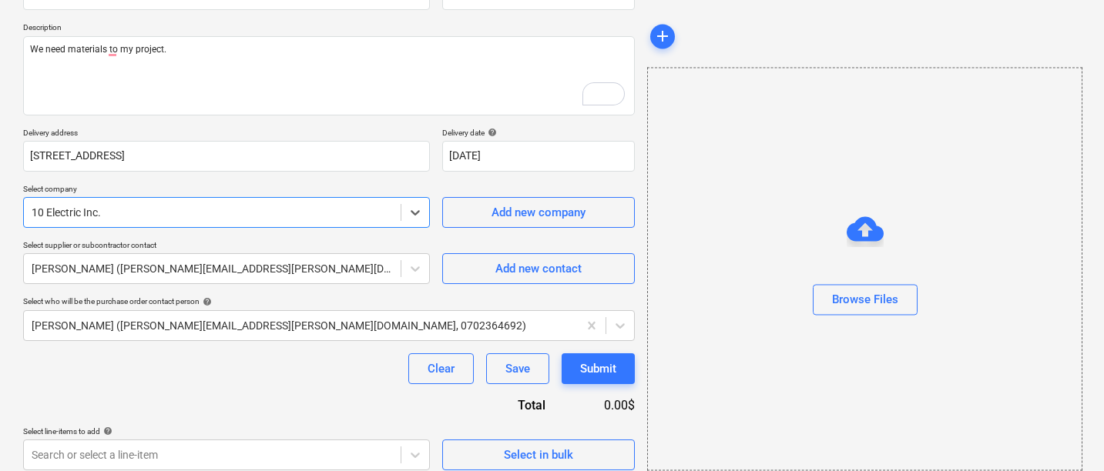
scroll to position [172, 0]
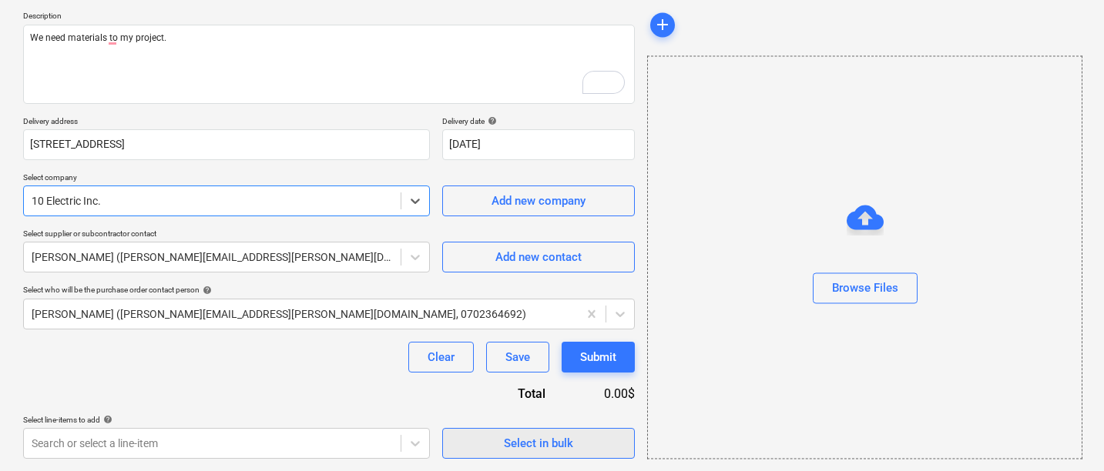
click at [505, 436] on div "Select in bulk" at bounding box center [538, 444] width 69 height 20
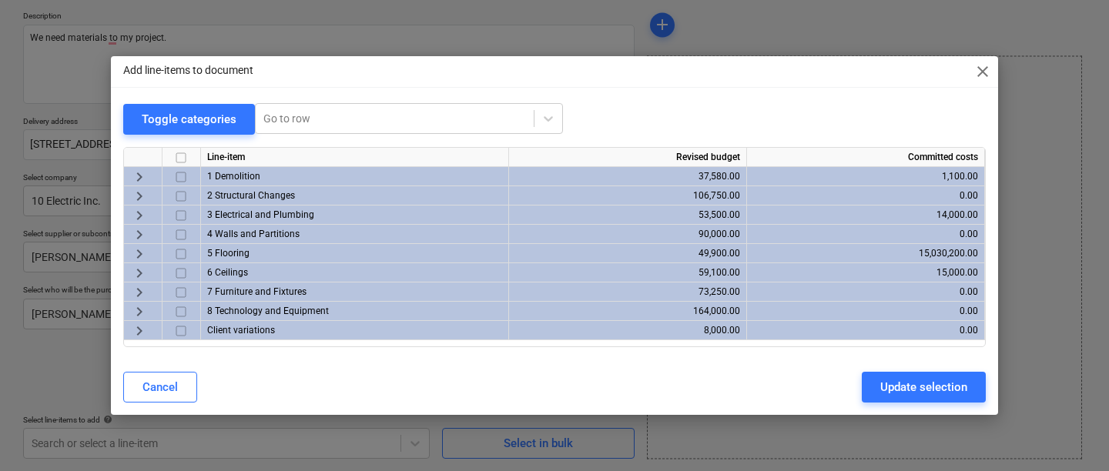
click at [137, 198] on span "keyboard_arrow_right" at bounding box center [139, 196] width 18 height 18
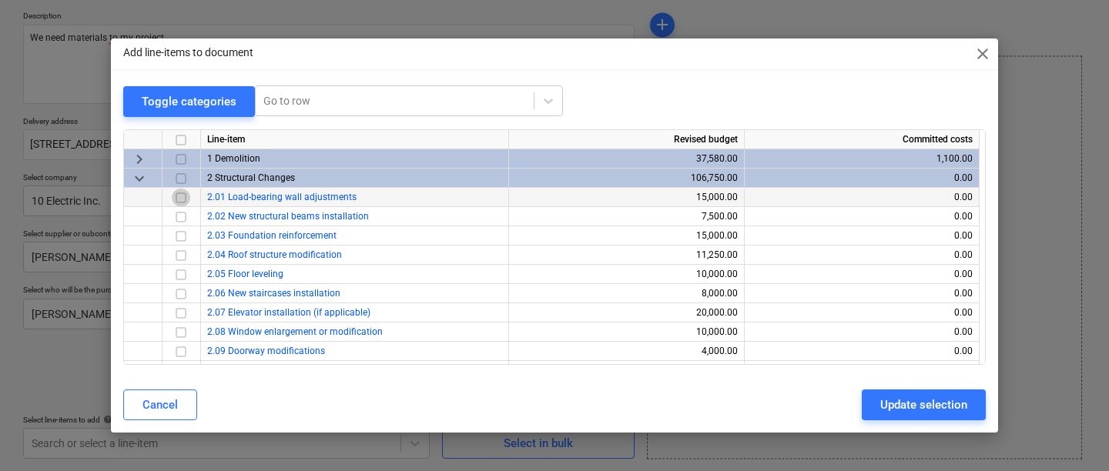
click at [184, 200] on input "checkbox" at bounding box center [181, 198] width 18 height 18
click at [180, 214] on input "checkbox" at bounding box center [181, 217] width 18 height 18
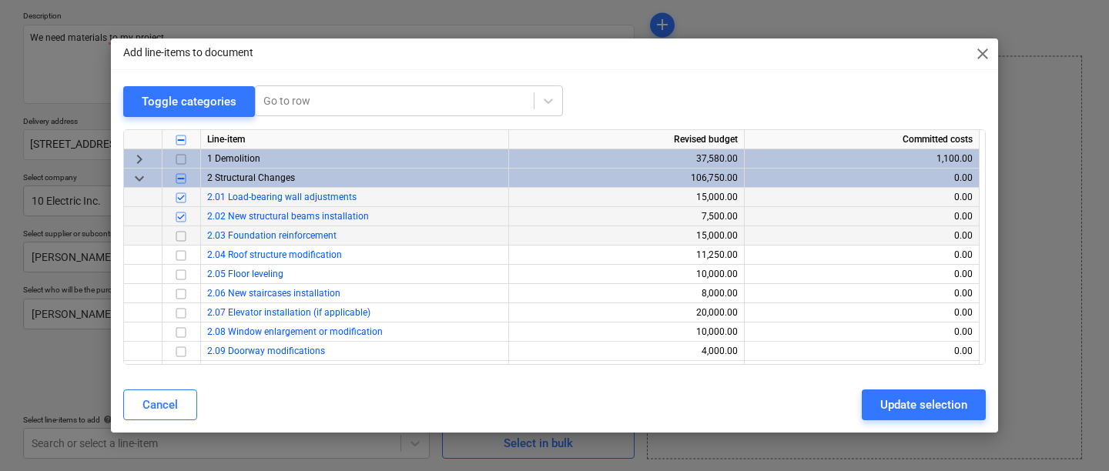
click at [180, 238] on input "checkbox" at bounding box center [181, 236] width 18 height 18
click at [180, 254] on input "checkbox" at bounding box center [181, 256] width 18 height 18
click at [886, 413] on div "Update selection" at bounding box center [924, 405] width 87 height 20
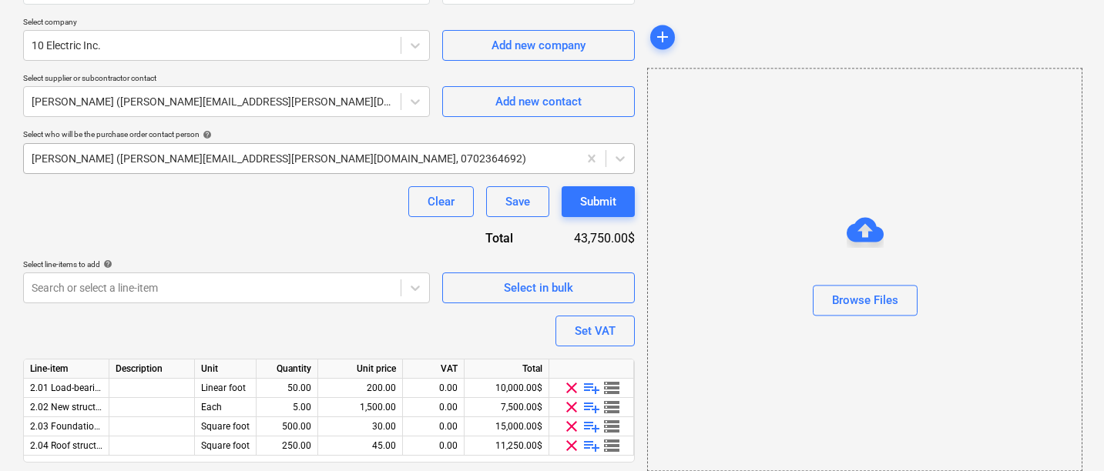
scroll to position [374, 0]
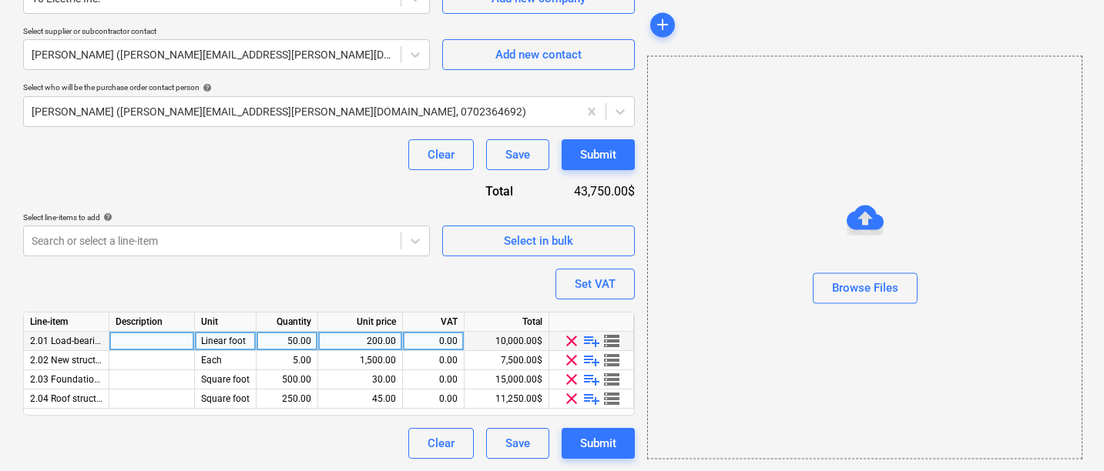
click at [592, 341] on span "playlist_add" at bounding box center [591, 341] width 18 height 18
type textarea "x"
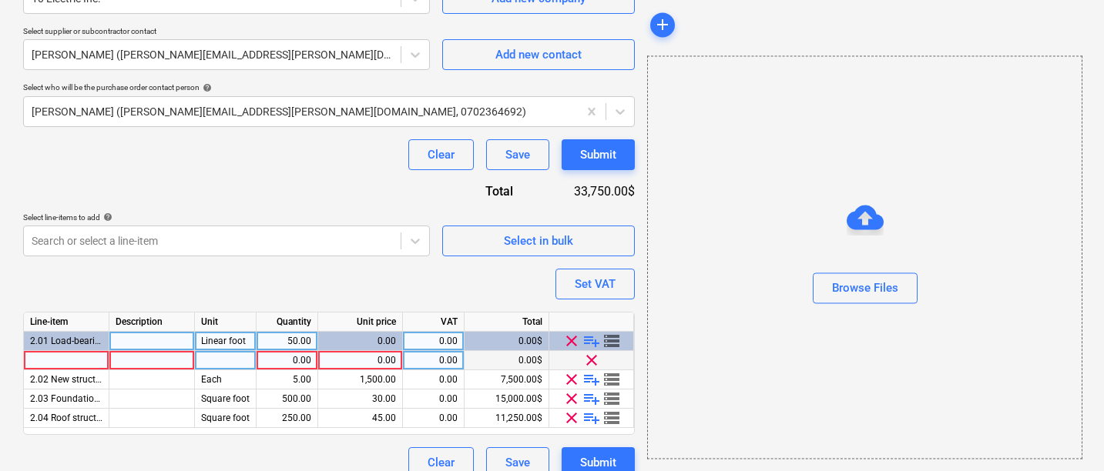
click at [49, 365] on div at bounding box center [67, 360] width 86 height 19
type input "Wall number 1"
type textarea "x"
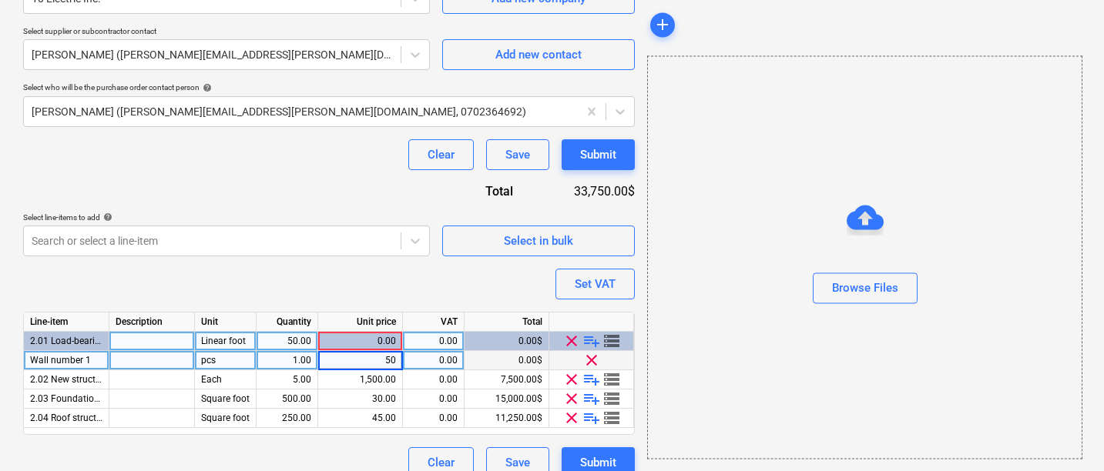
type input "500"
click at [166, 264] on div "Purchase order name help Purchase order for material Purchase order reference n…" at bounding box center [329, 115] width 612 height 726
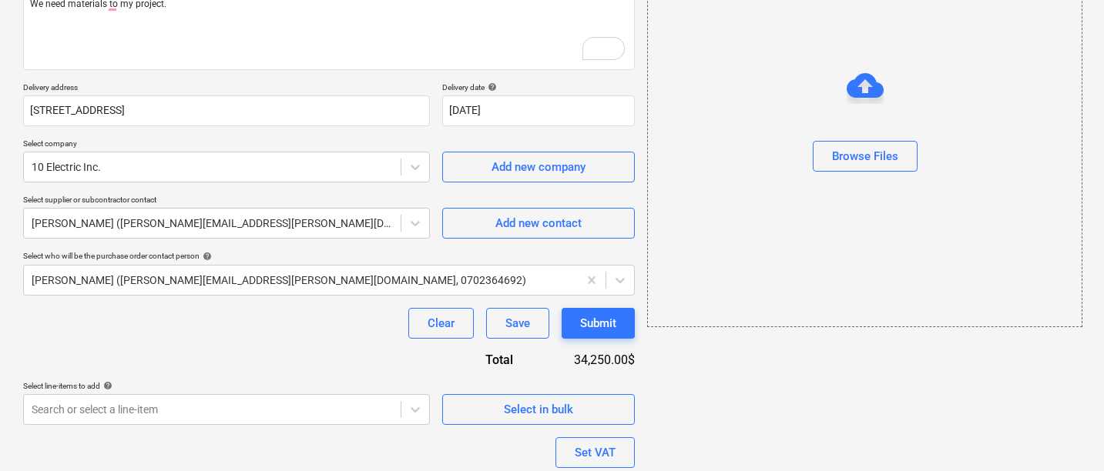
scroll to position [394, 0]
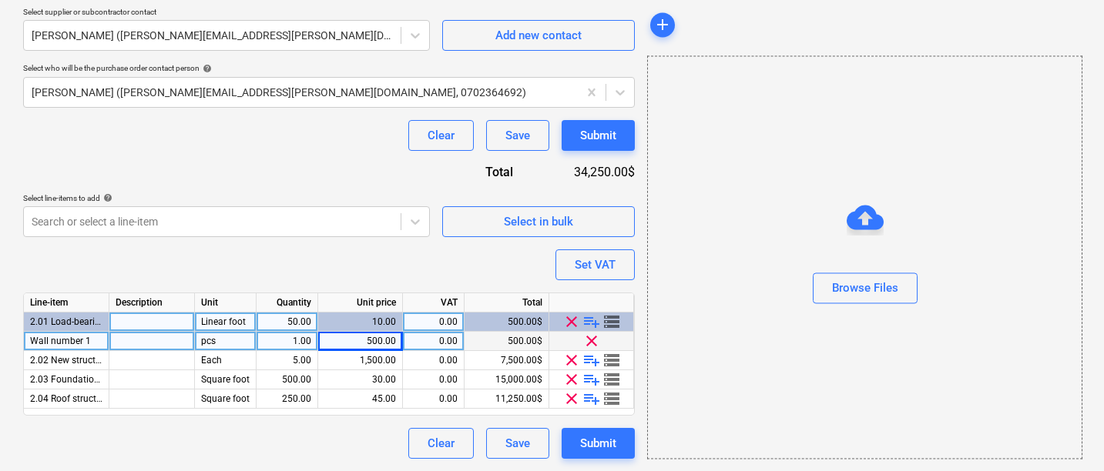
click at [611, 322] on span "storage" at bounding box center [611, 322] width 18 height 18
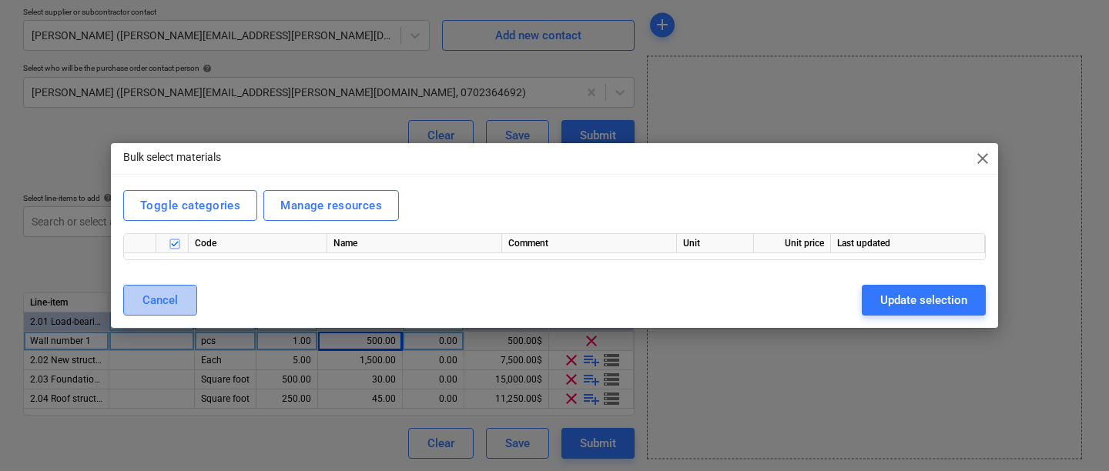
click at [159, 297] on div "Cancel" at bounding box center [160, 300] width 35 height 20
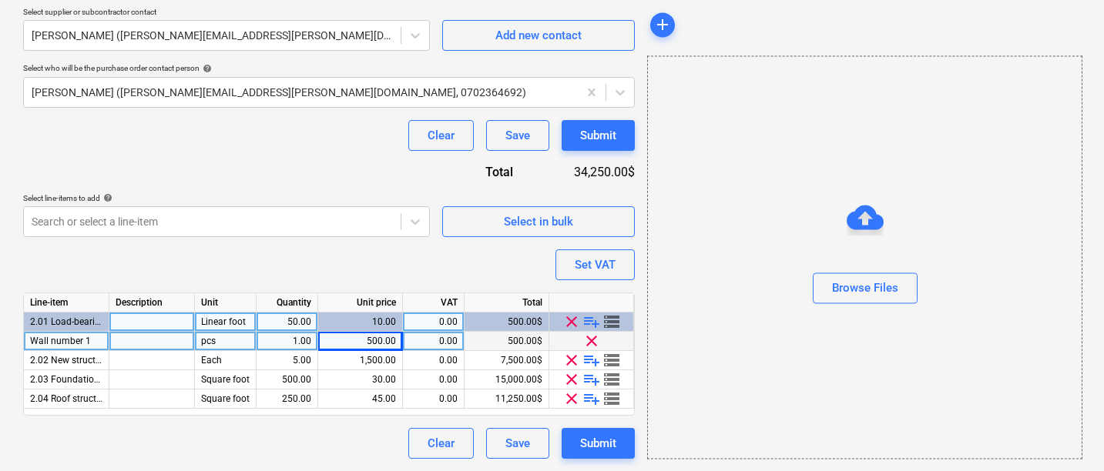
click at [565, 317] on span "clear" at bounding box center [571, 322] width 18 height 18
type textarea "x"
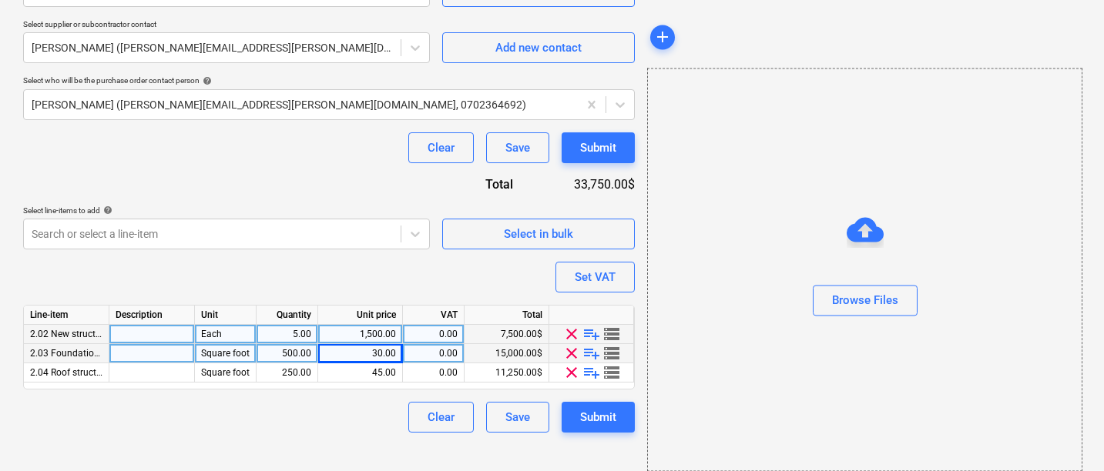
scroll to position [355, 0]
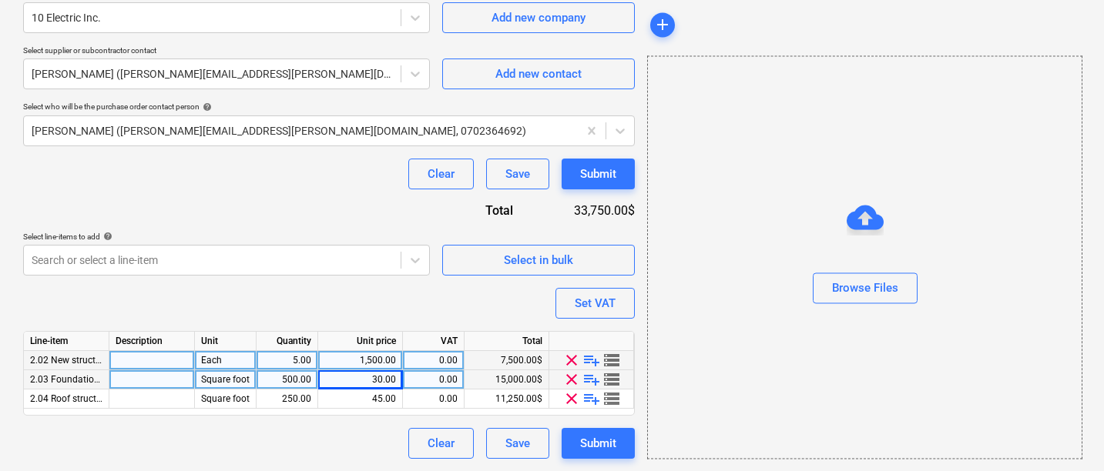
click at [347, 358] on div "1,500.00" at bounding box center [360, 360] width 72 height 19
type input "2000"
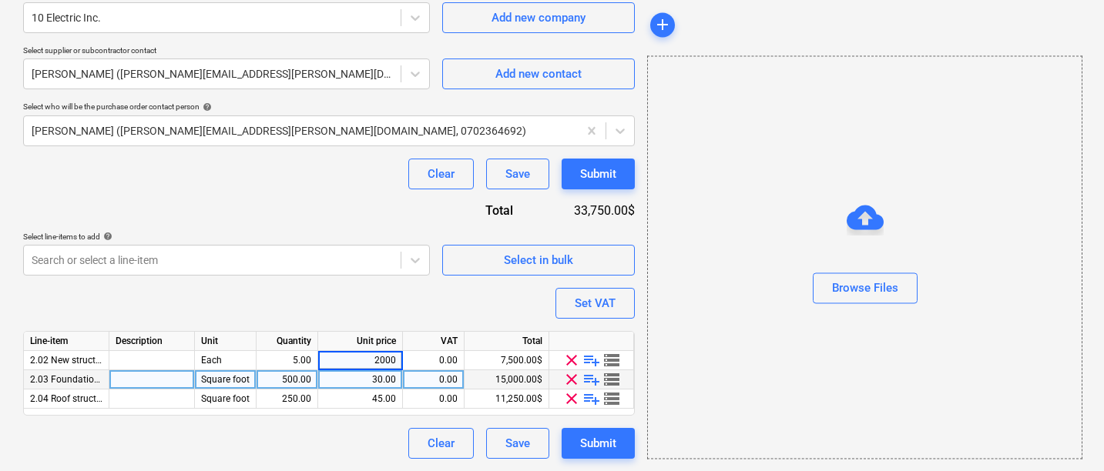
click at [374, 307] on div "Purchase order name help Purchase order for material Purchase order reference n…" at bounding box center [329, 115] width 612 height 688
click at [584, 176] on div "Submit" at bounding box center [598, 174] width 36 height 20
type textarea "x"
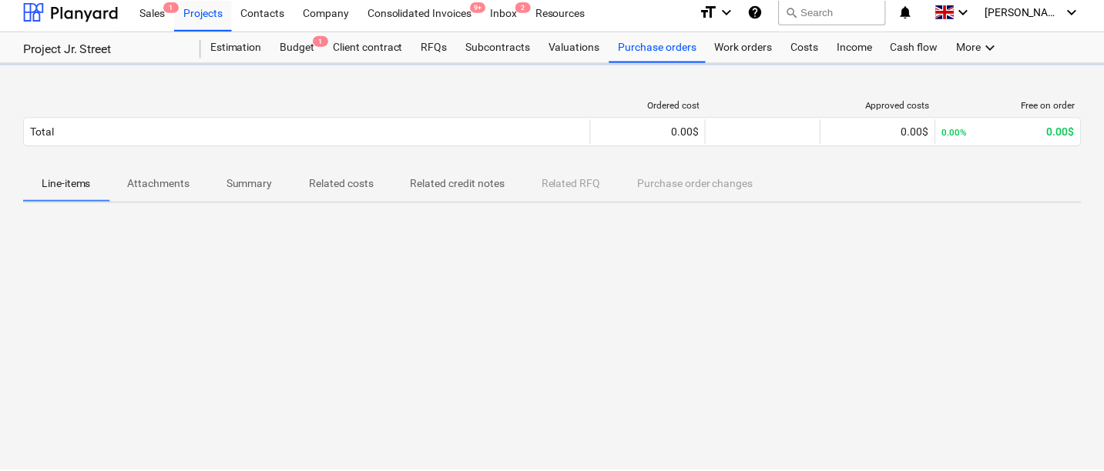
scroll to position [8, 0]
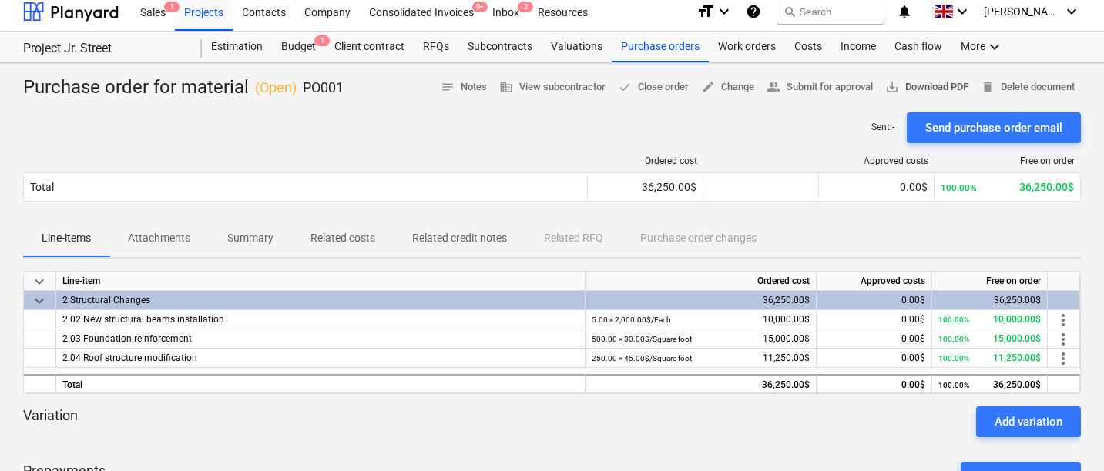
click at [925, 80] on span "save_alt Download PDF" at bounding box center [926, 88] width 83 height 18
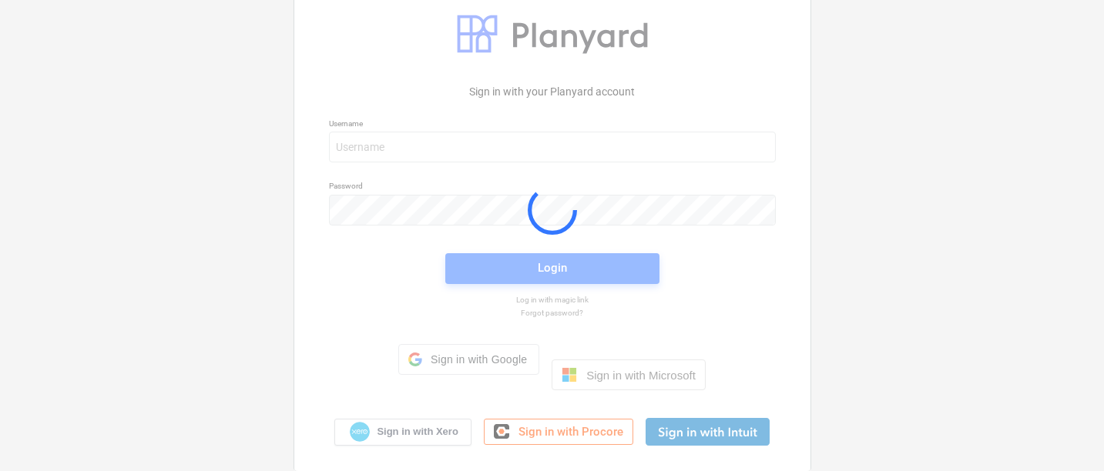
scroll to position [23, 0]
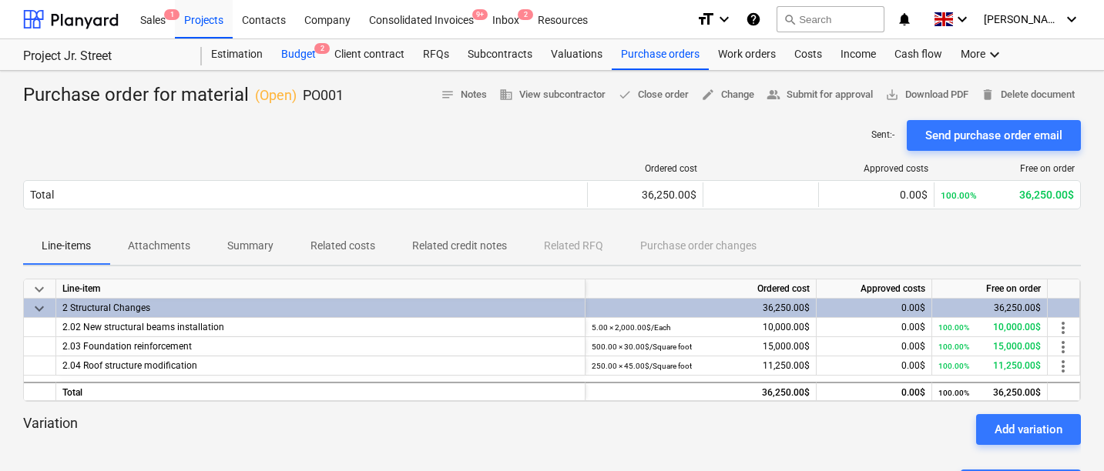
click at [290, 54] on div "Budget 2" at bounding box center [298, 54] width 53 height 31
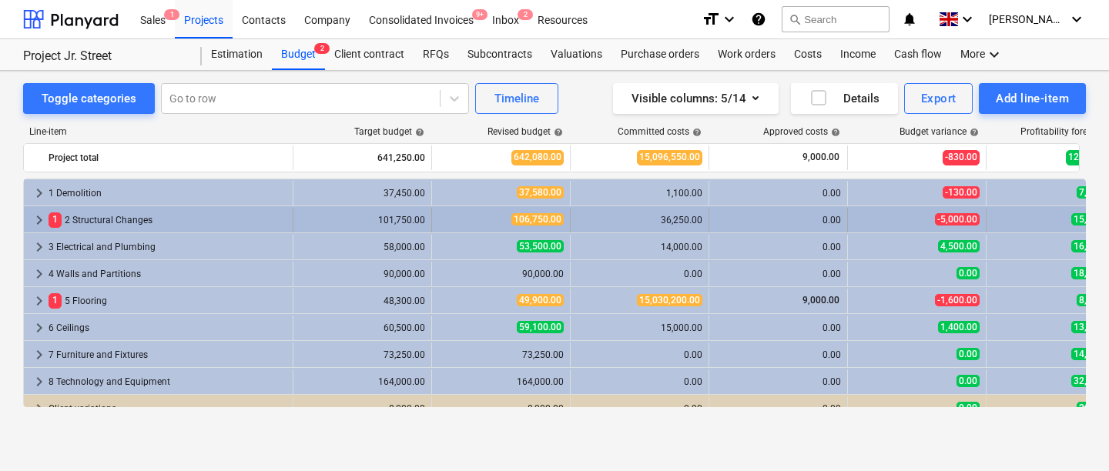
click at [39, 218] on span "keyboard_arrow_right" at bounding box center [39, 220] width 18 height 18
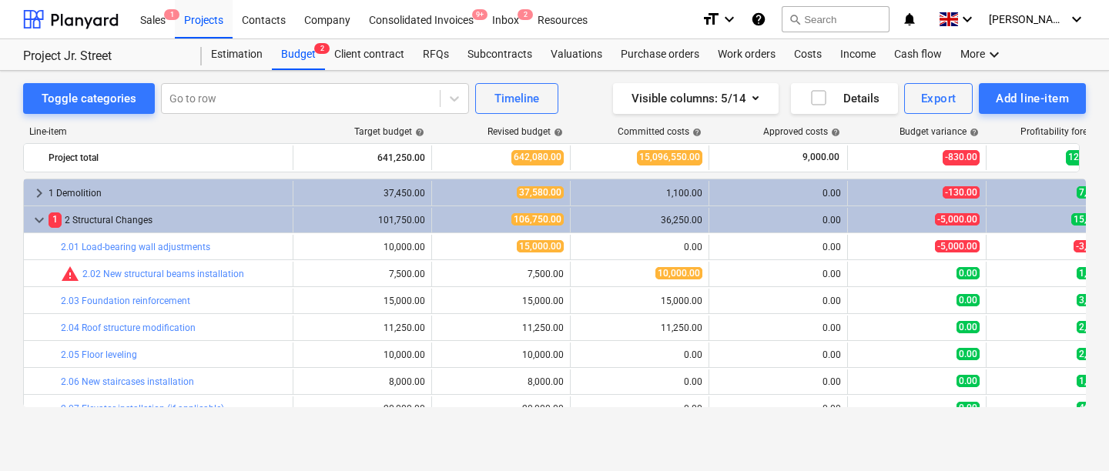
scroll to position [11, 0]
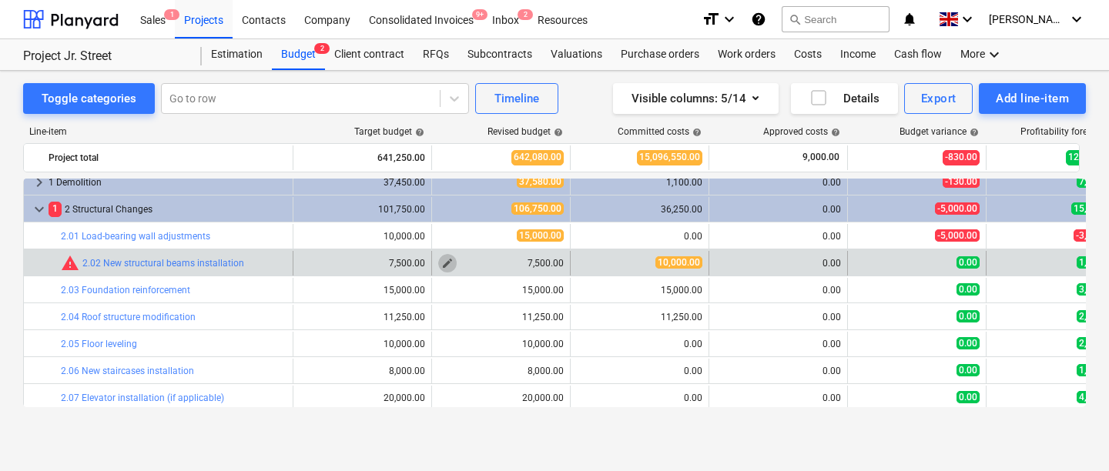
click at [455, 260] on button "edit" at bounding box center [447, 263] width 18 height 18
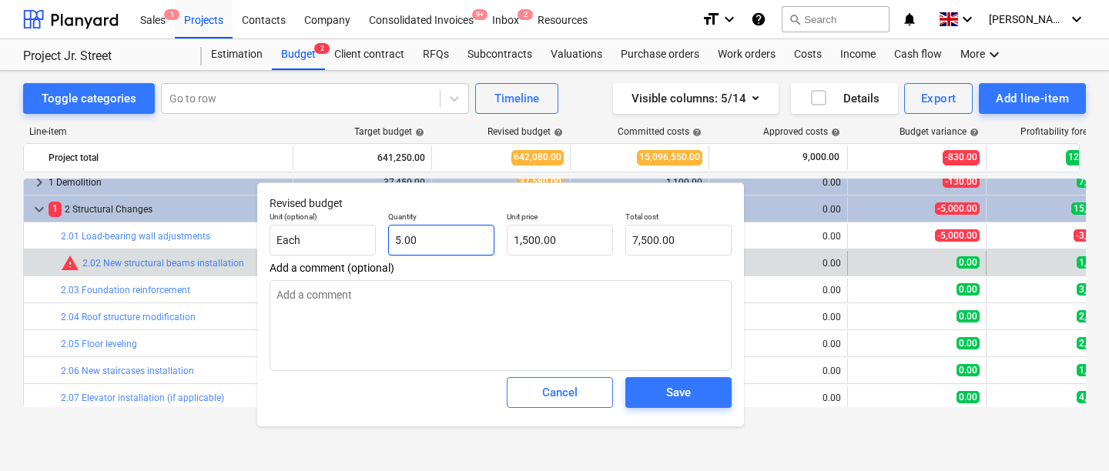
type textarea "x"
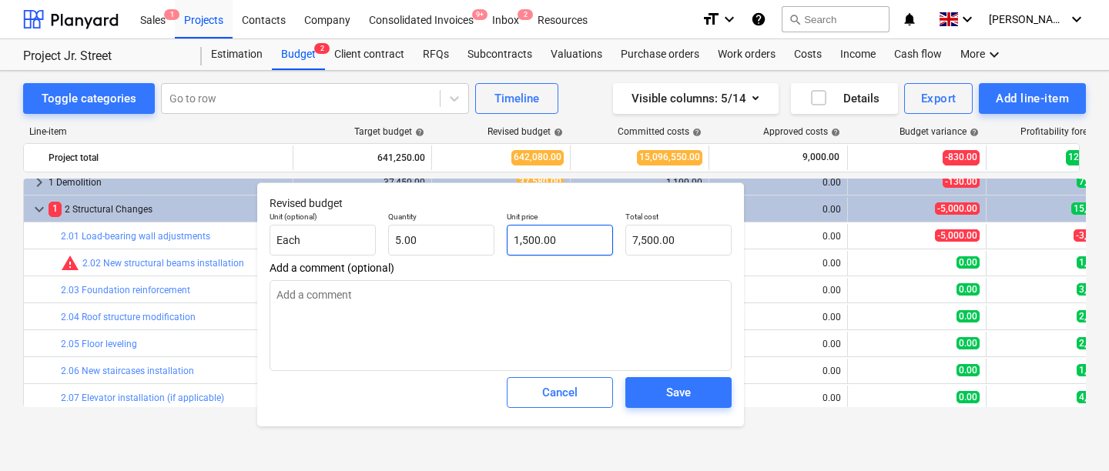
type input "1500"
click at [527, 243] on input "1500" at bounding box center [560, 240] width 106 height 31
type textarea "x"
type input "2"
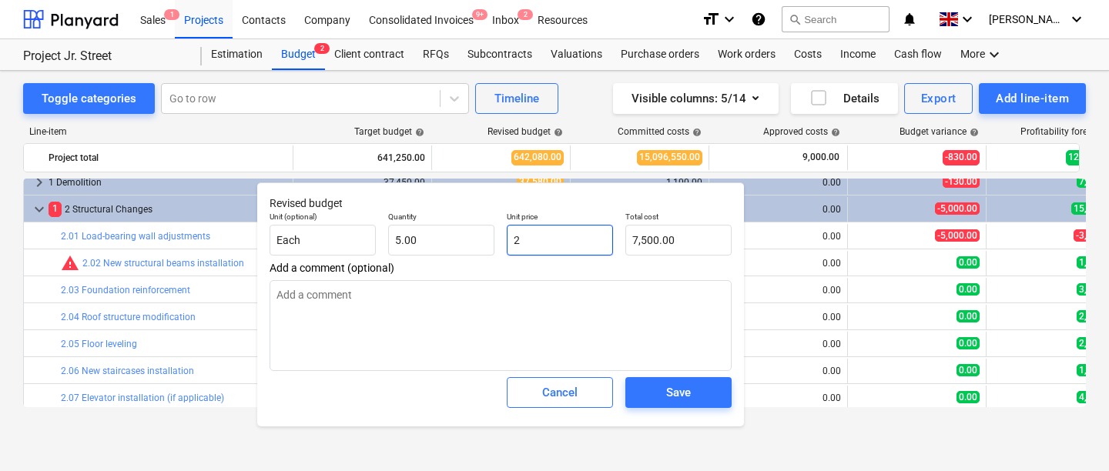
type input "10.00"
type textarea "x"
type input "20"
type input "100.00"
type textarea "x"
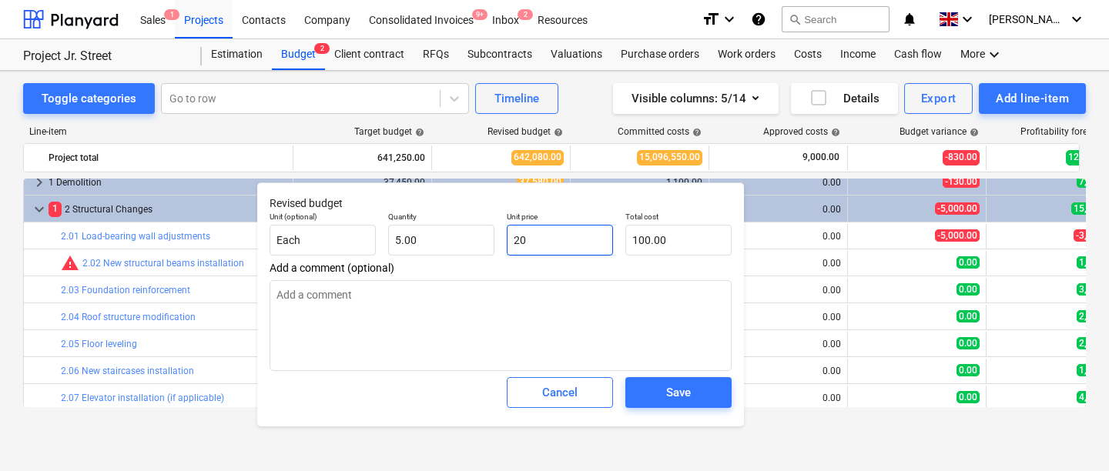
type input "200"
type input "1,000.00"
type textarea "x"
type input "2000"
type input "10,000.00"
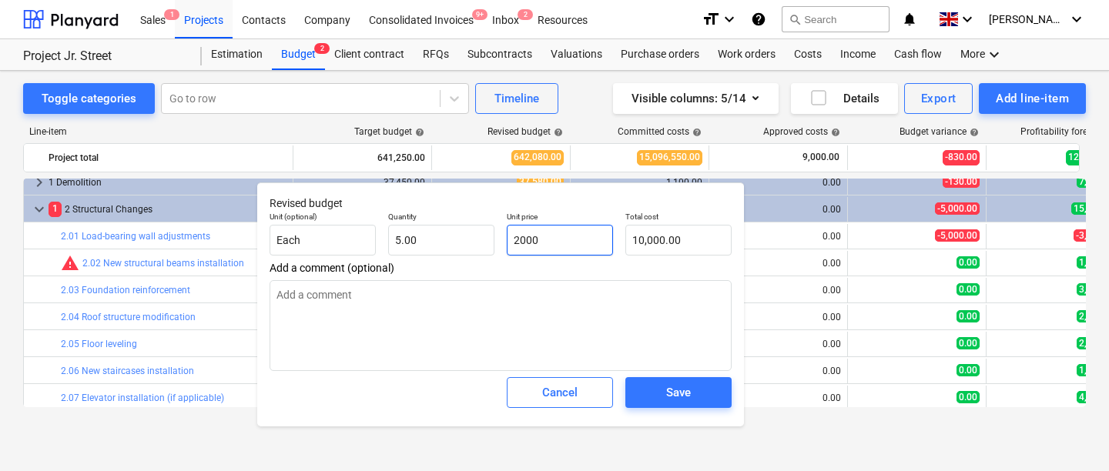
type input "2000"
type textarea "x"
type input "2,000.00"
click at [529, 278] on div "Add a comment (optional)" at bounding box center [501, 316] width 462 height 109
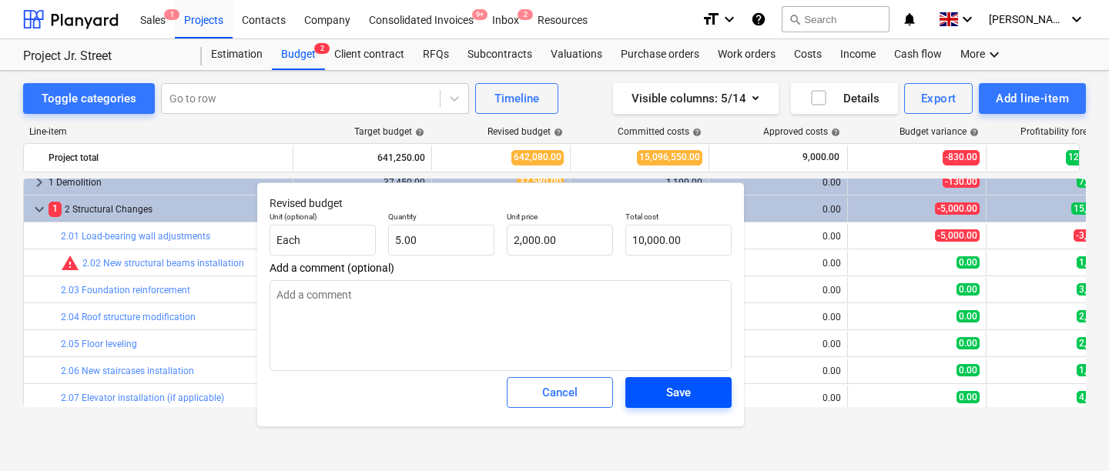
click at [649, 391] on span "Save" at bounding box center [678, 393] width 69 height 20
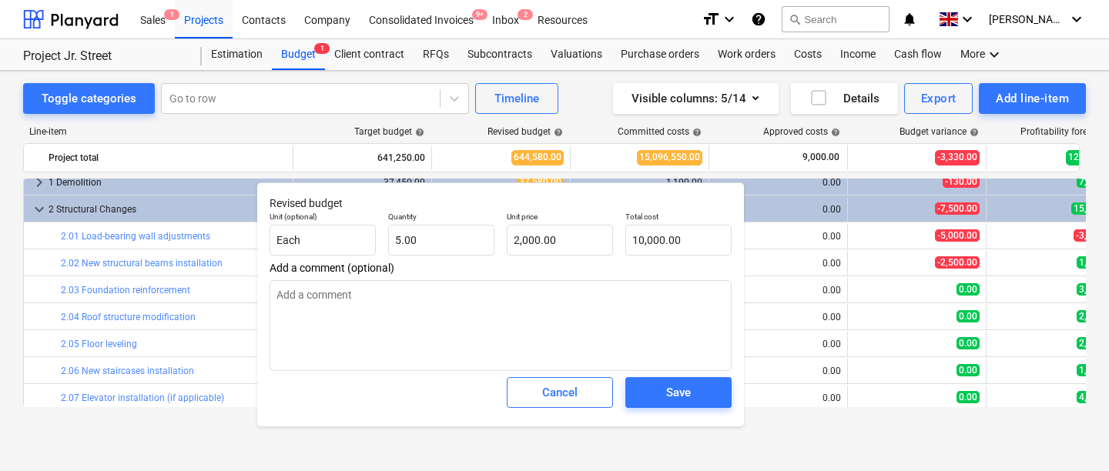
type textarea "x"
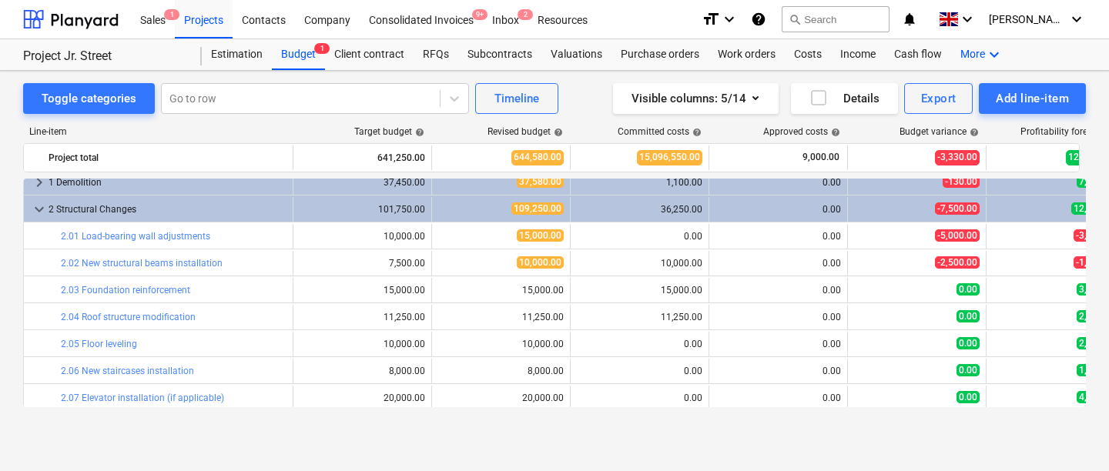
click at [972, 58] on div "More keyboard_arrow_down" at bounding box center [982, 54] width 62 height 31
click at [504, 25] on div "Inbox 2" at bounding box center [505, 18] width 45 height 39
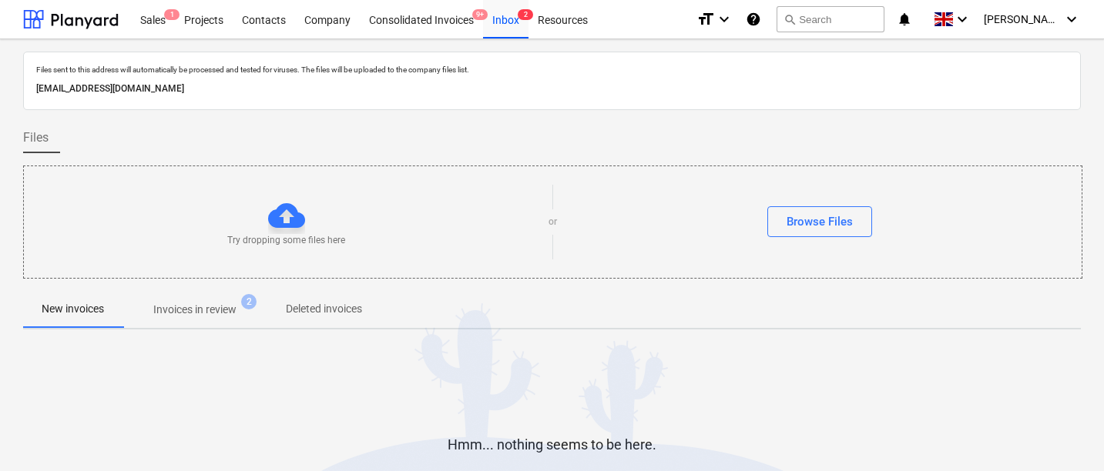
click at [240, 92] on p "d9fc5b60-f29c-4562-a621-e09f363c2245@companies.planyard.com" at bounding box center [552, 89] width 1032 height 16
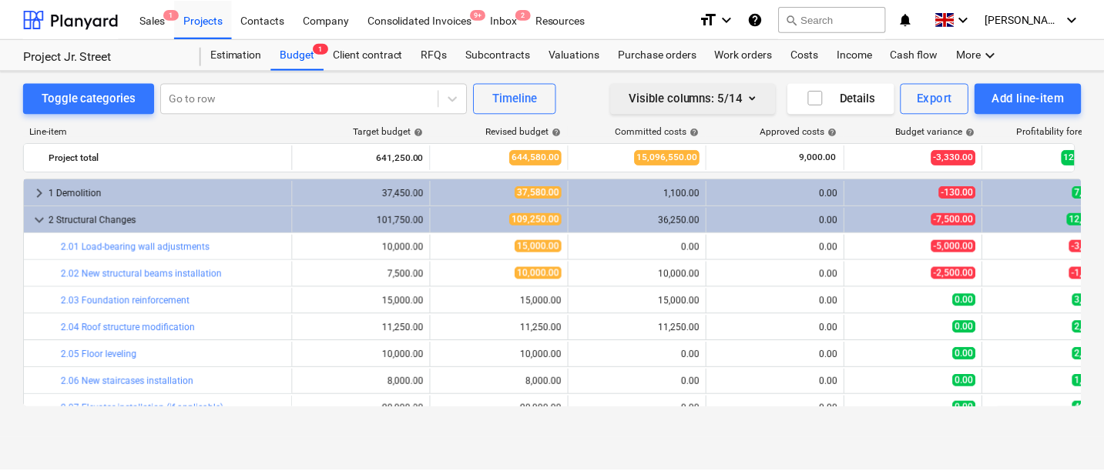
scroll to position [11, 0]
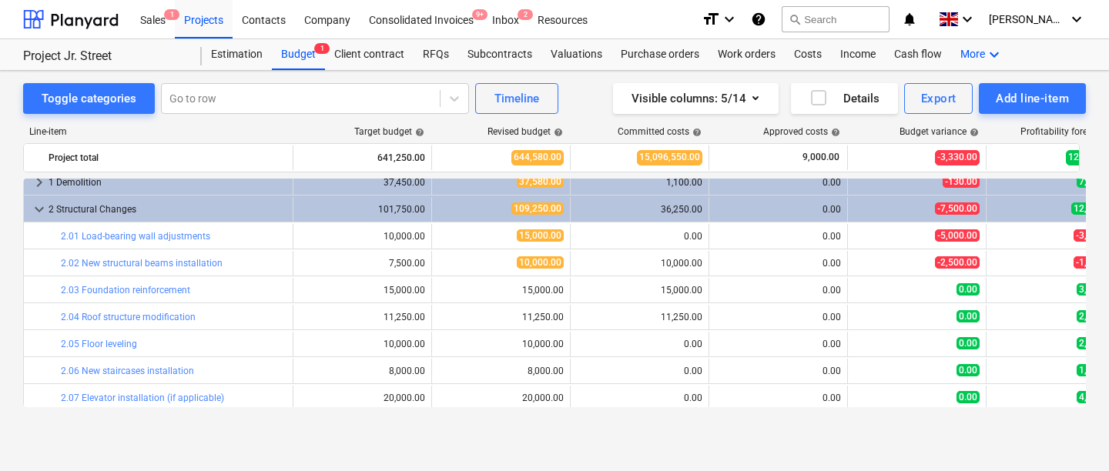
click at [966, 56] on div "More keyboard_arrow_down" at bounding box center [982, 54] width 62 height 31
click at [966, 56] on div at bounding box center [554, 235] width 1109 height 471
click at [966, 56] on div "More keyboard_arrow_down" at bounding box center [982, 54] width 62 height 31
click at [944, 89] on div "Files" at bounding box center [967, 92] width 74 height 12
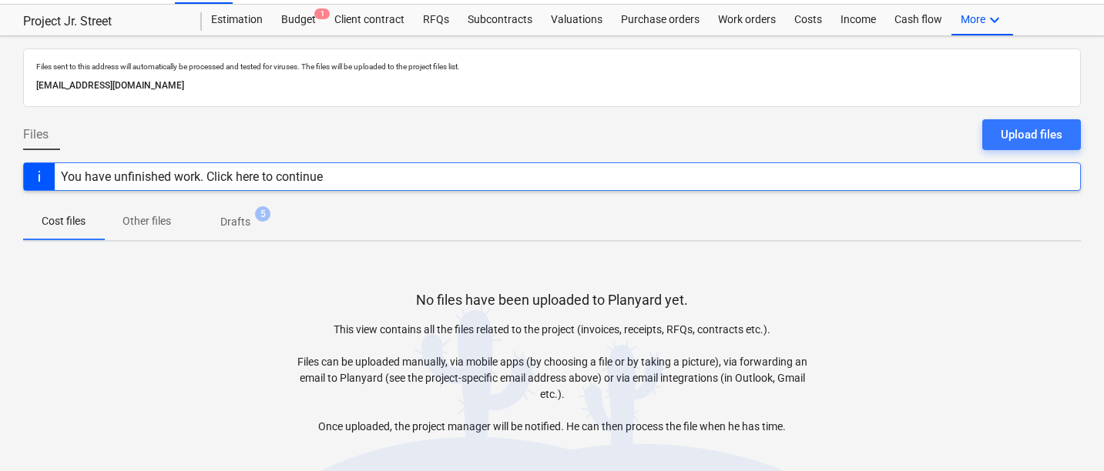
scroll to position [116, 0]
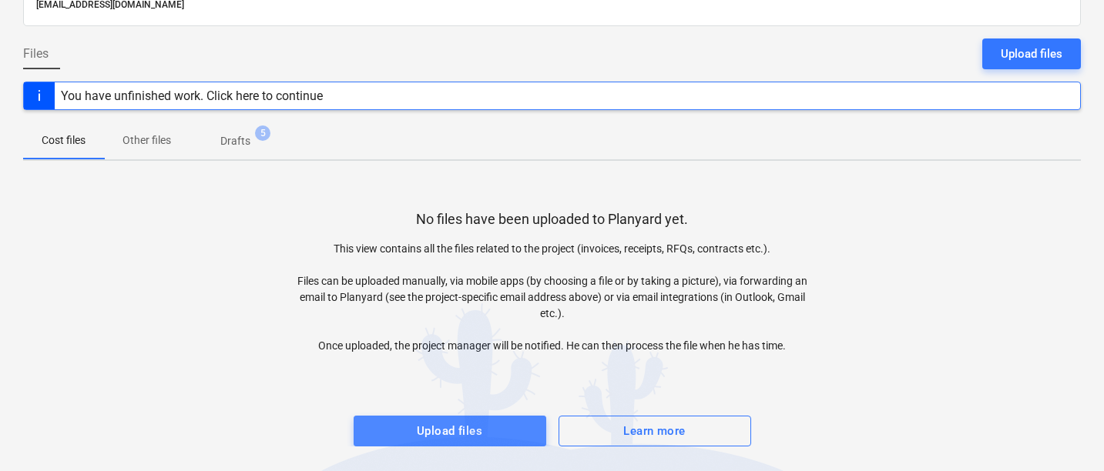
click at [390, 422] on span "Upload files" at bounding box center [450, 431] width 159 height 20
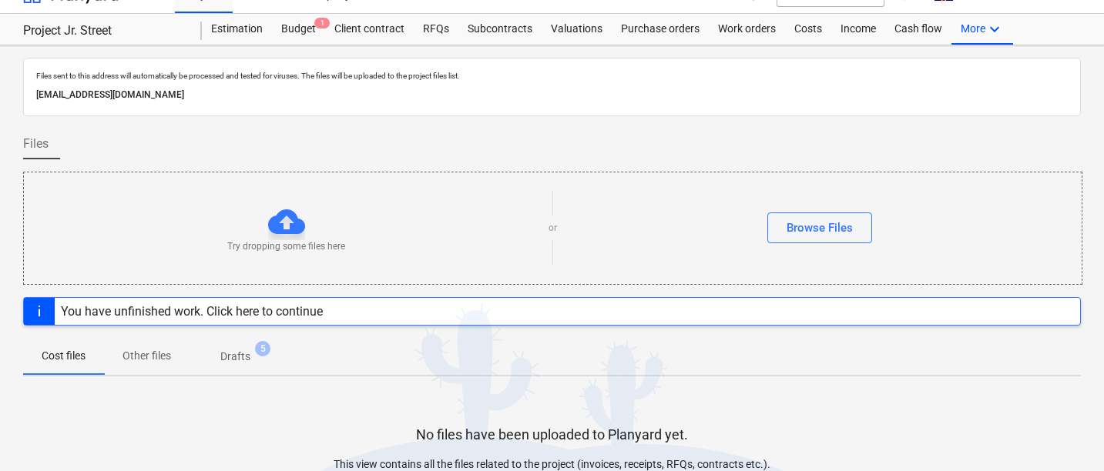
scroll to position [0, 0]
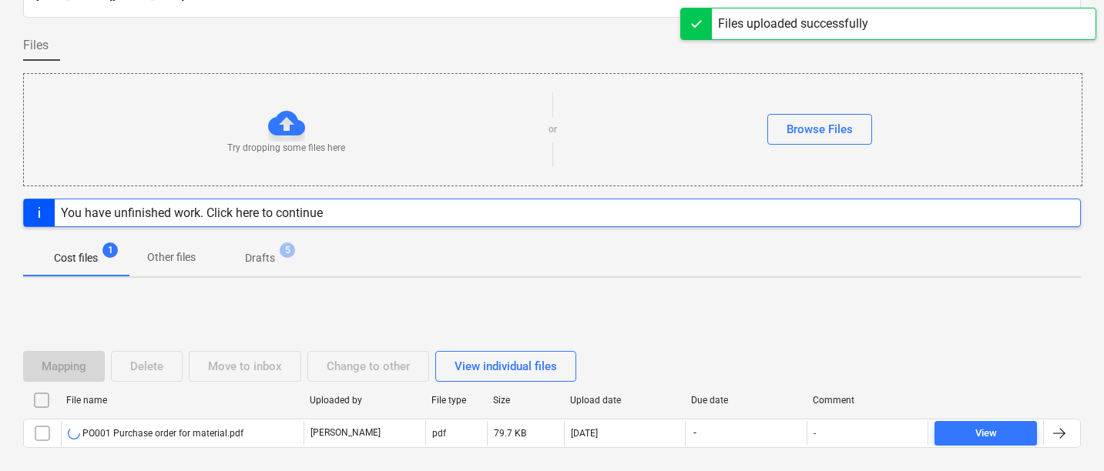
scroll to position [122, 0]
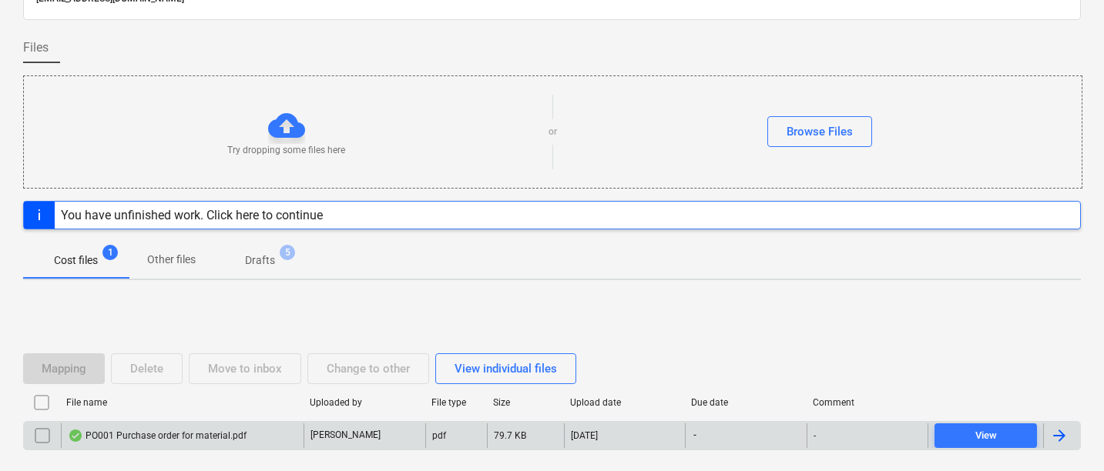
click at [106, 435] on div "PO001 Purchase order for material.pdf" at bounding box center [157, 436] width 179 height 12
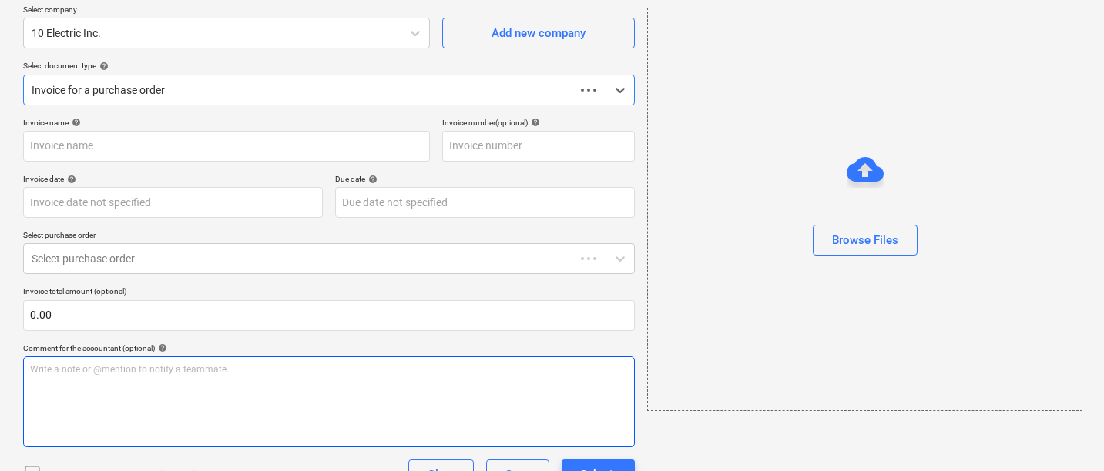
type input "PO001"
type input "14 Aug 2025"
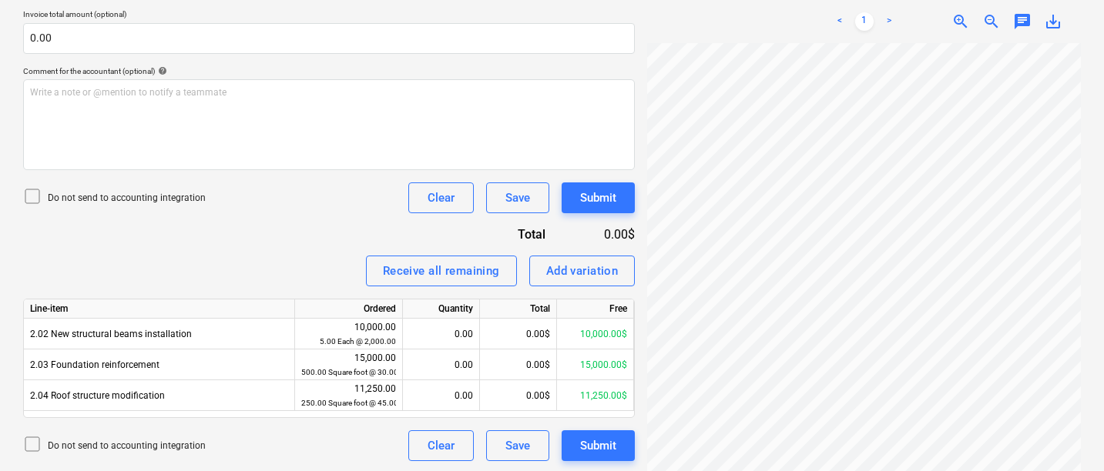
scroll to position [401, 0]
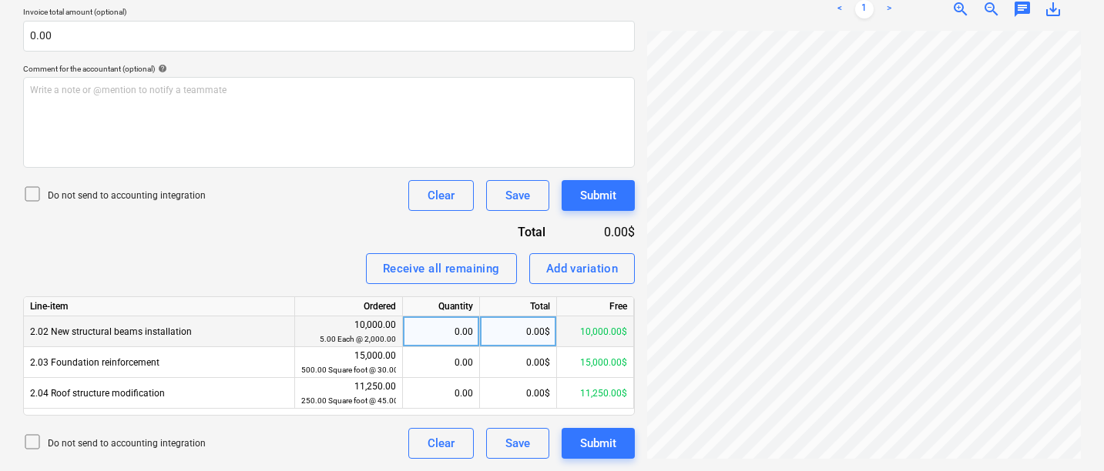
click at [449, 333] on div "0.00" at bounding box center [441, 332] width 64 height 31
type input "5000"
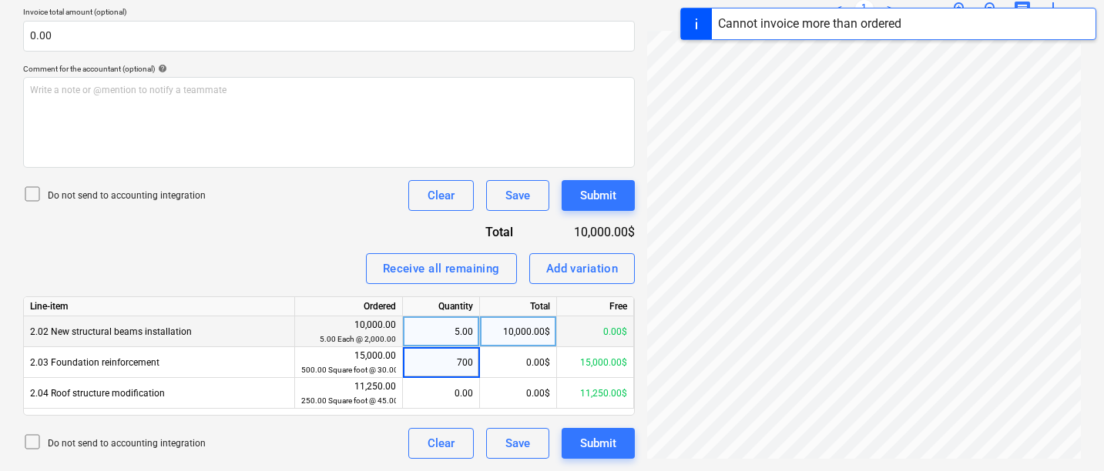
type input "7000"
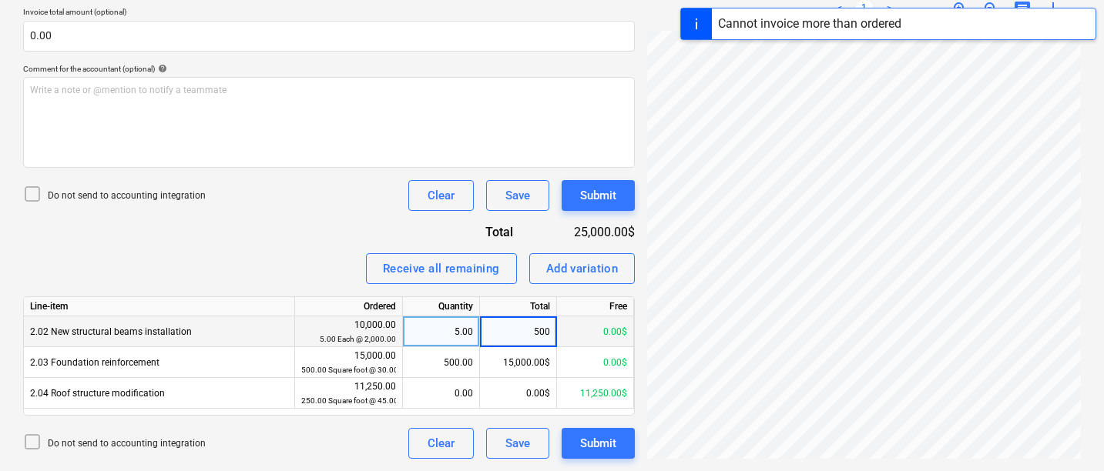
type input "5000"
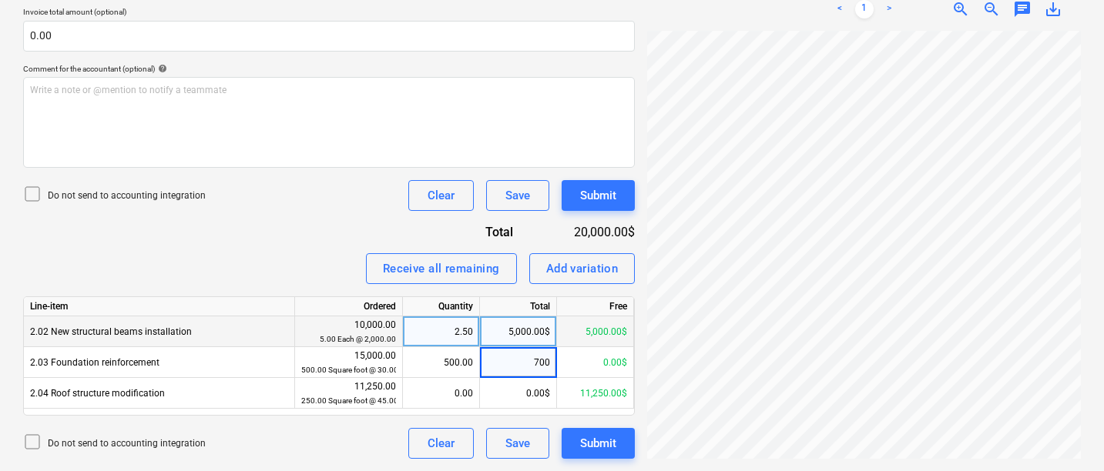
type input "7000"
type input "2000"
click at [347, 210] on div "Do not send to accounting integration Clear Save Submit" at bounding box center [329, 195] width 612 height 31
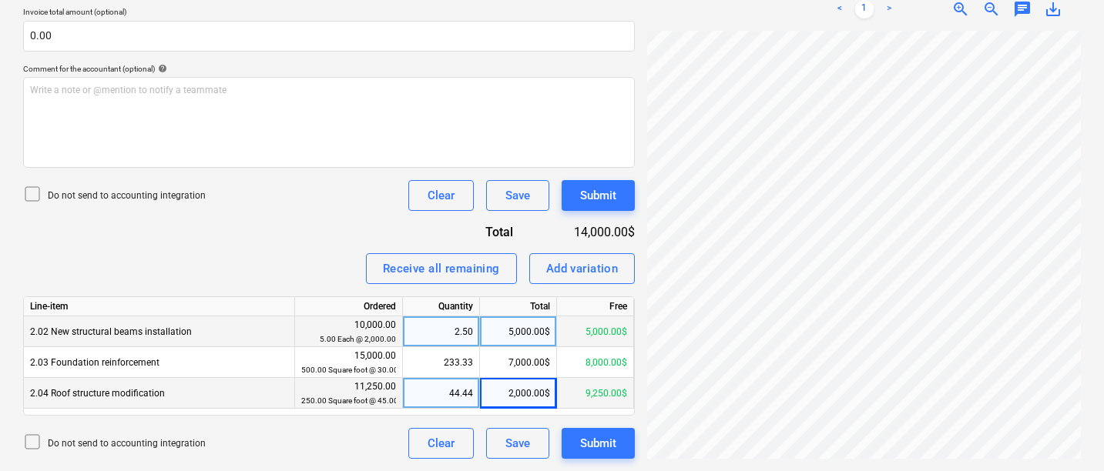
click at [522, 391] on div "2,000.00$" at bounding box center [518, 393] width 77 height 31
click at [522, 391] on input "2000" at bounding box center [518, 393] width 76 height 30
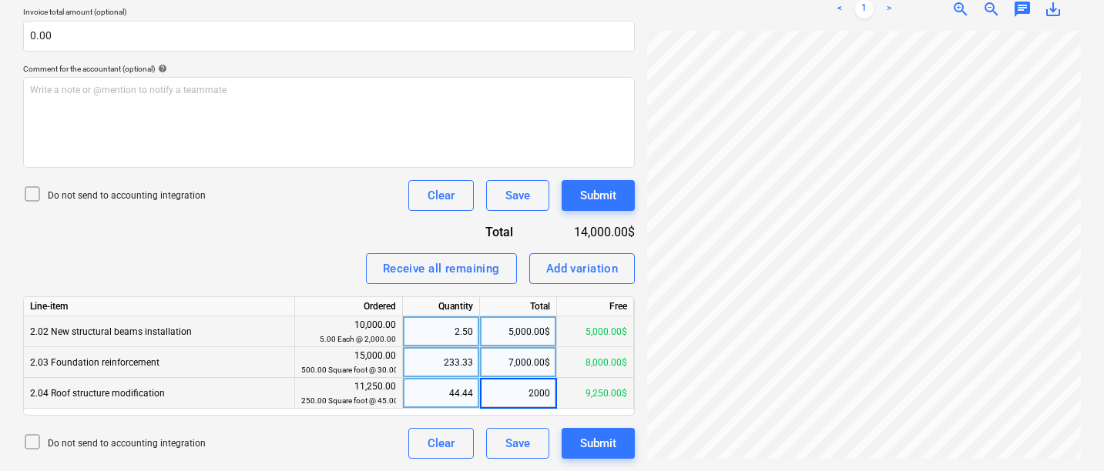
click at [521, 364] on div "7,000.00$" at bounding box center [518, 362] width 77 height 31
click at [521, 364] on input "7000" at bounding box center [518, 362] width 76 height 30
click at [511, 371] on input "7000" at bounding box center [518, 362] width 76 height 30
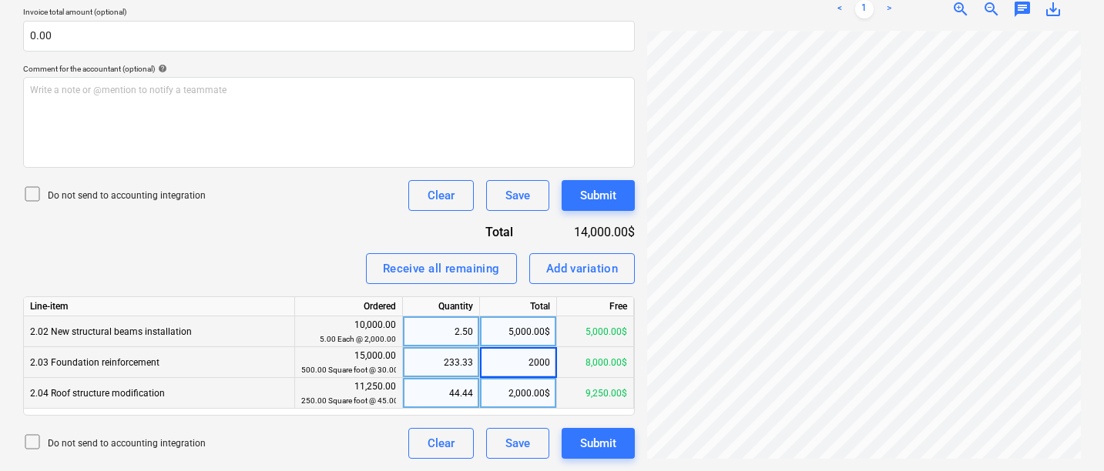
type input "20000"
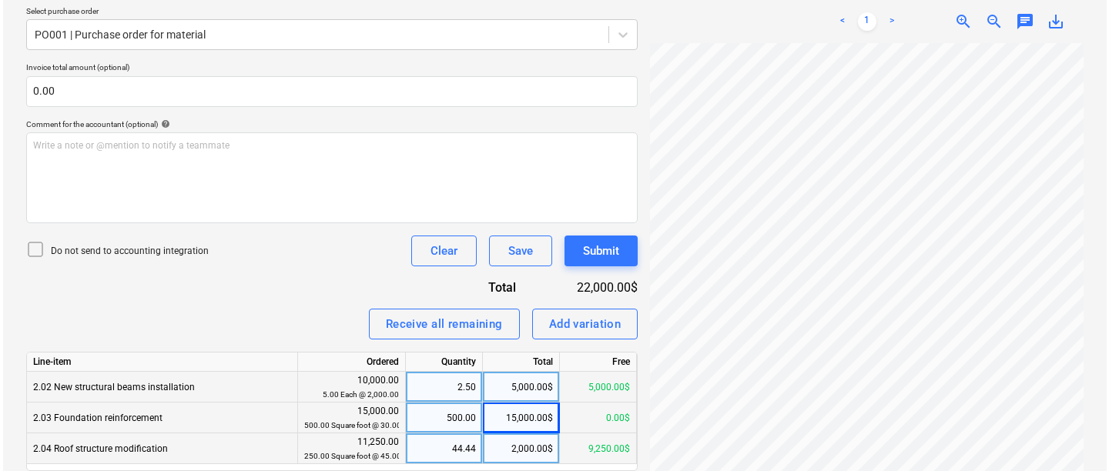
scroll to position [345, 0]
click at [588, 245] on div "Submit" at bounding box center [598, 252] width 36 height 20
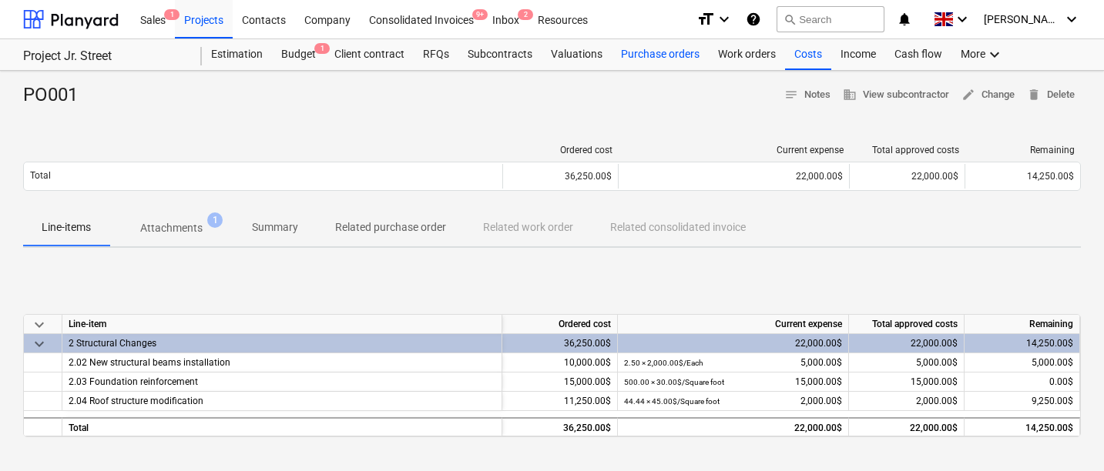
click at [634, 47] on div "Purchase orders" at bounding box center [660, 54] width 97 height 31
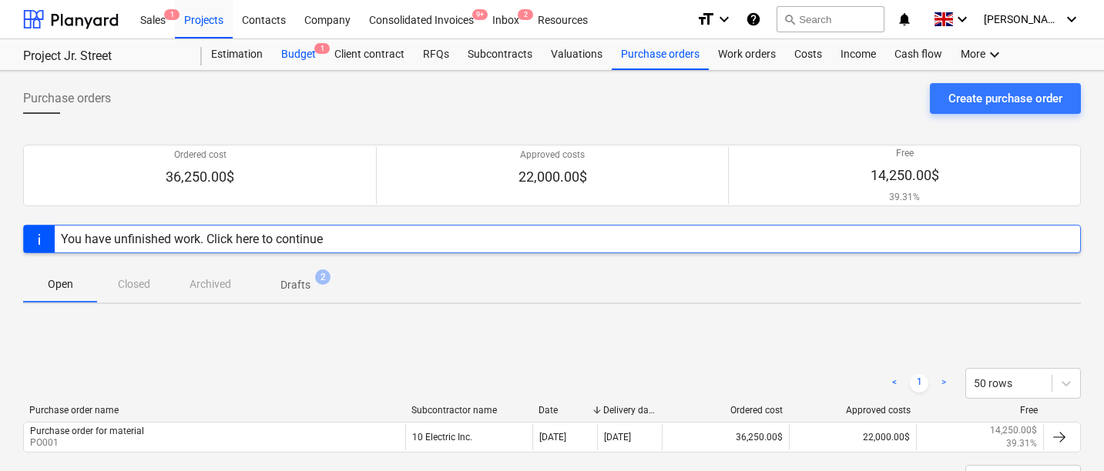
click at [287, 52] on div "Budget 1" at bounding box center [298, 54] width 53 height 31
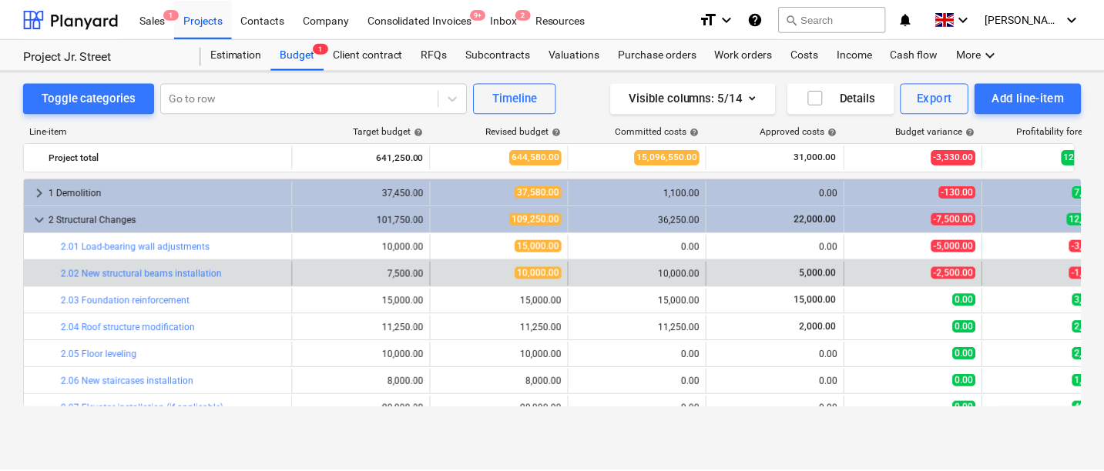
scroll to position [11, 0]
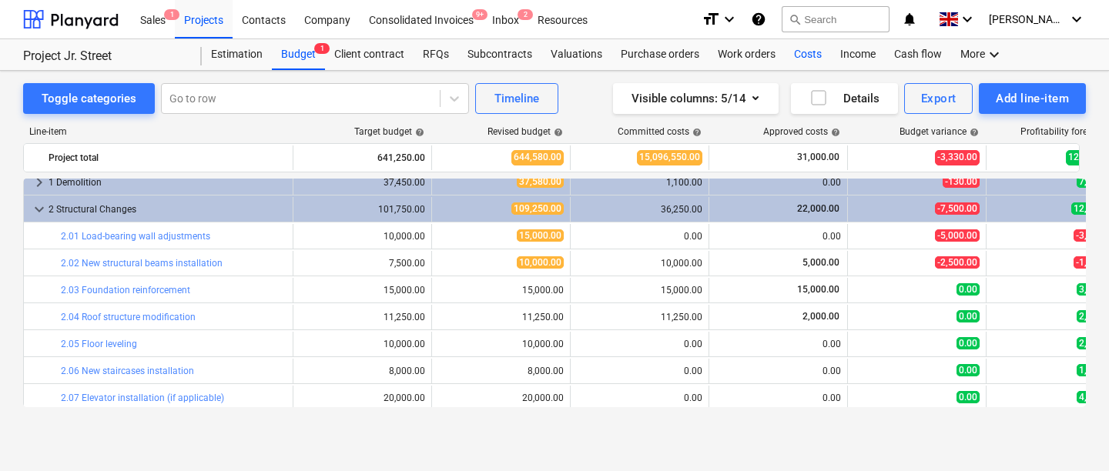
click at [814, 55] on div "Costs" at bounding box center [808, 54] width 46 height 31
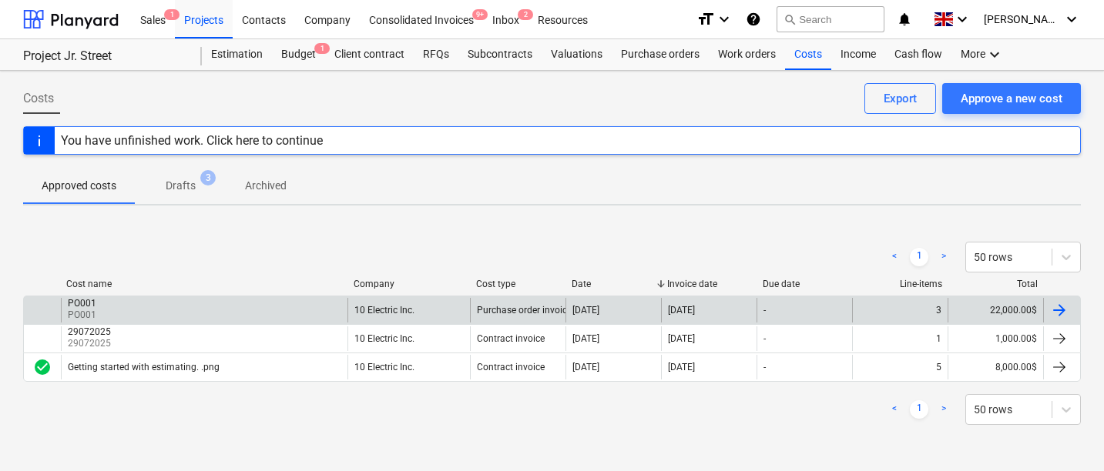
click at [512, 319] on div "Purchase order invoice" at bounding box center [518, 310] width 96 height 25
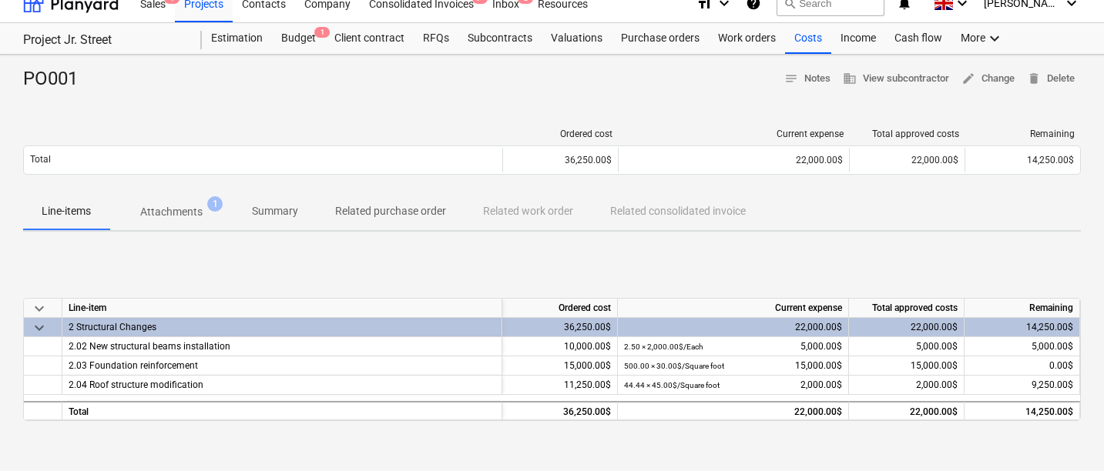
scroll to position [15, 0]
click at [177, 219] on p "Attachments" at bounding box center [171, 213] width 62 height 16
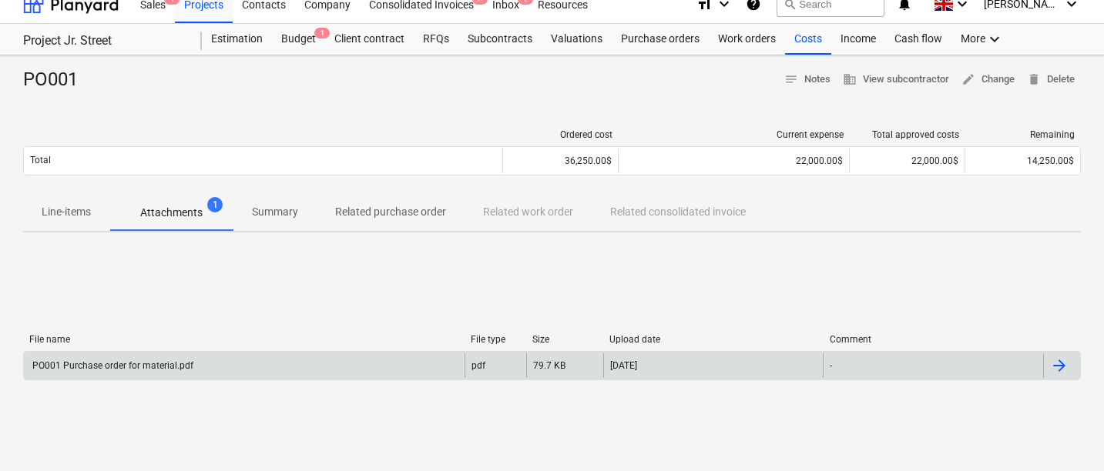
click at [413, 369] on div "PO001 Purchase order for material.pdf" at bounding box center [244, 366] width 441 height 25
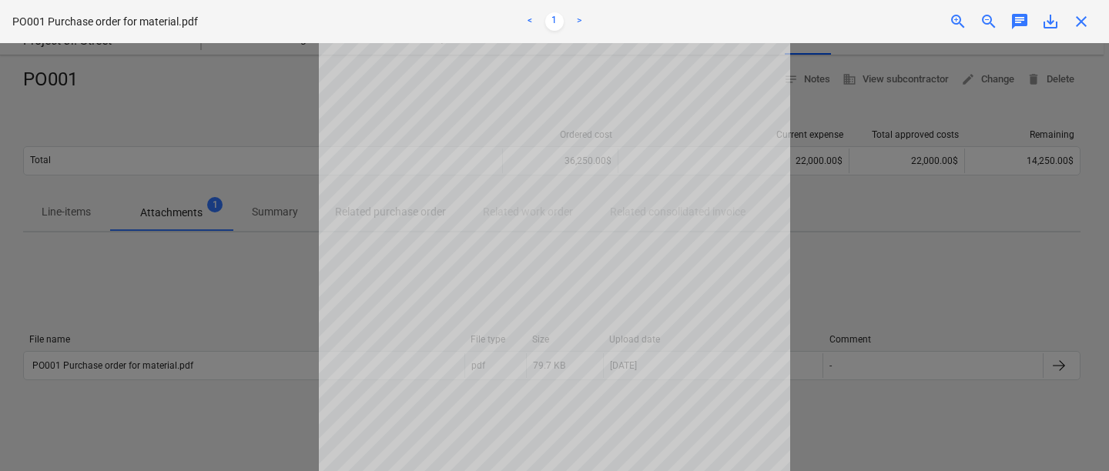
click at [1079, 30] on span "close" at bounding box center [1081, 21] width 18 height 18
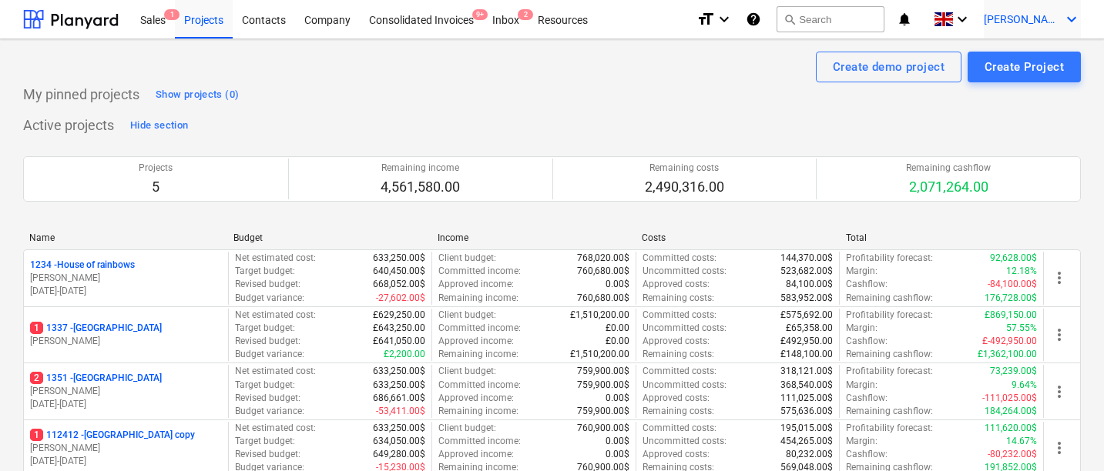
click at [1052, 22] on span "[PERSON_NAME]" at bounding box center [1022, 19] width 77 height 12
